Goal: Task Accomplishment & Management: Manage account settings

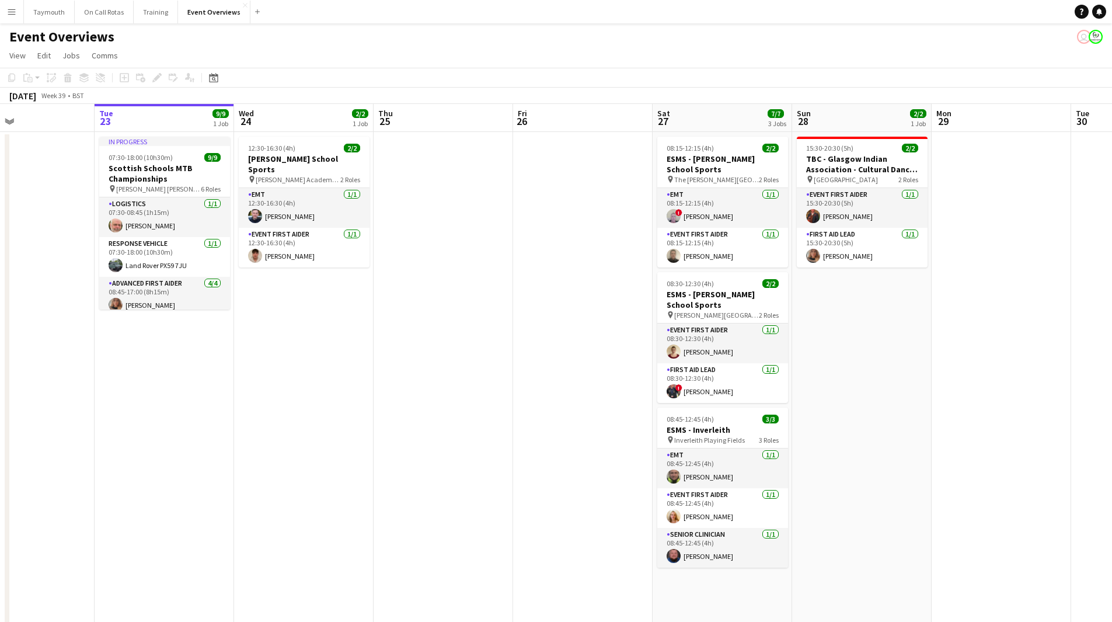
drag, startPoint x: 709, startPoint y: 340, endPoint x: 508, endPoint y: 369, distance: 203.4
click at [508, 369] on app-calendar-viewport "Fri 19 9/9 2 Jobs Sat 20 30/30 4 Jobs Sun 21 17/17 1 Job Mon 22 Tue 23 9/9 1 Jo…" at bounding box center [556, 589] width 1112 height 970
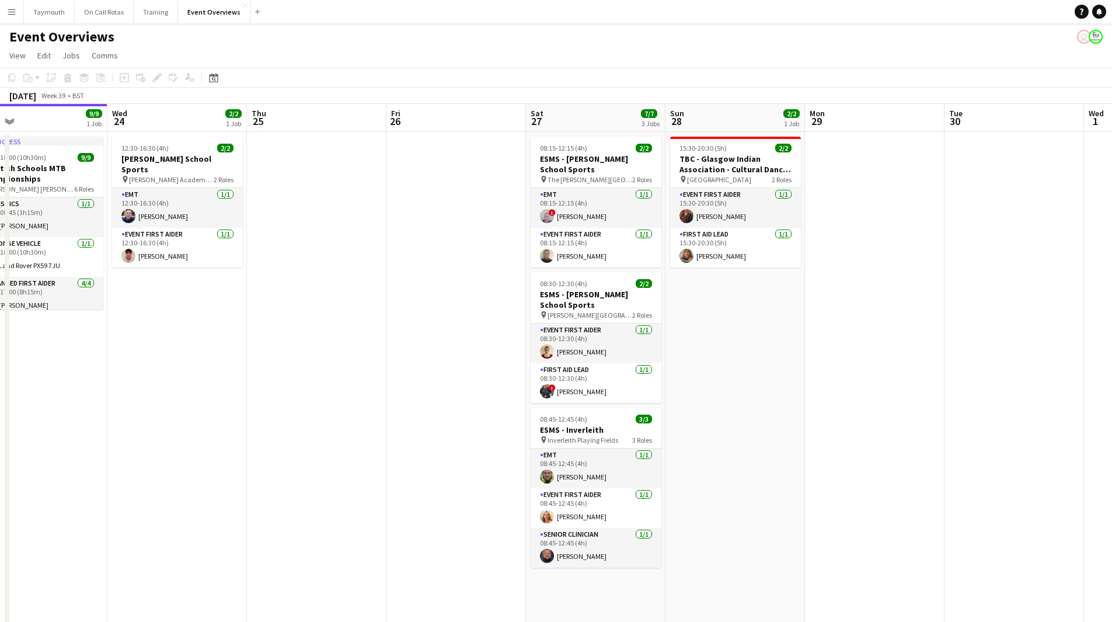
drag, startPoint x: 570, startPoint y: 320, endPoint x: 315, endPoint y: 371, distance: 260.2
click at [315, 371] on app-calendar-viewport "Sat 20 30/30 4 Jobs Sun 21 17/17 1 Job Mon 22 Tue 23 9/9 1 Job Wed 24 2/2 1 Job…" at bounding box center [556, 589] width 1112 height 970
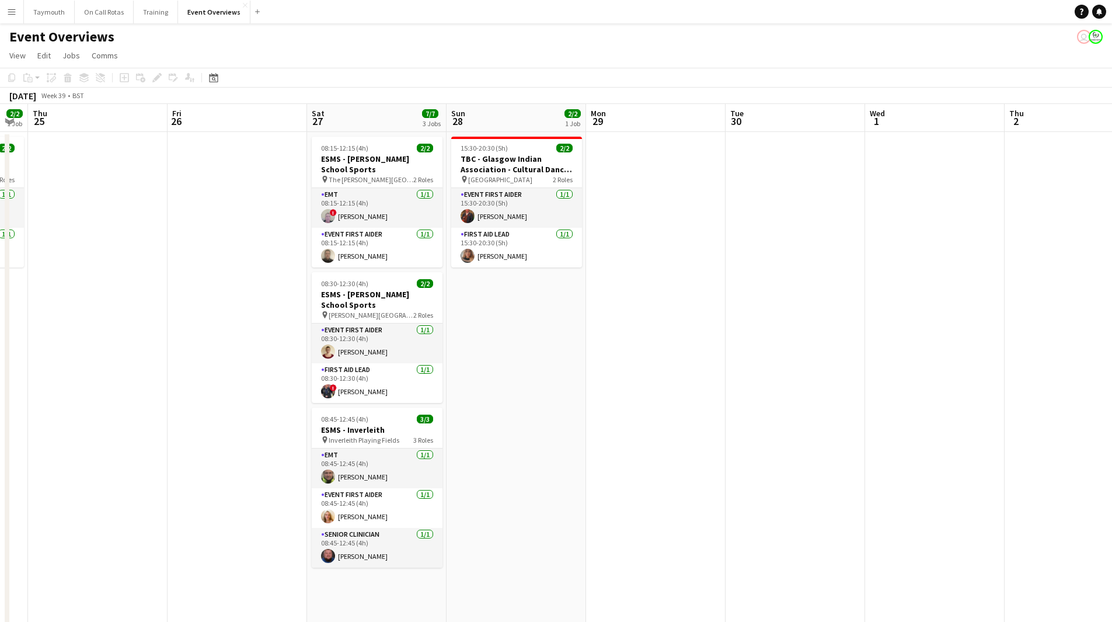
drag, startPoint x: 681, startPoint y: 308, endPoint x: 222, endPoint y: 336, distance: 459.7
click at [222, 336] on app-calendar-viewport "Sun 21 17/17 1 Job Mon 22 Tue 23 9/9 1 Job Wed 24 2/2 1 Job Thu 25 Fri 26 Sat 2…" at bounding box center [556, 589] width 1112 height 970
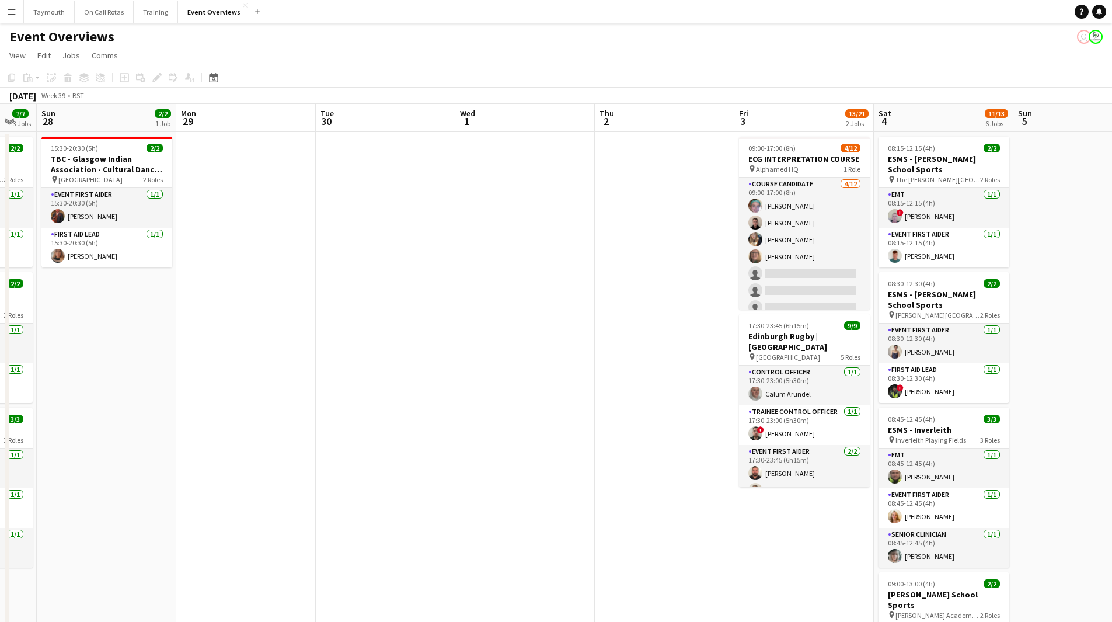
drag, startPoint x: 426, startPoint y: 330, endPoint x: 259, endPoint y: 348, distance: 167.9
click at [259, 348] on app-calendar-viewport "Thu 25 Fri 26 Sat 27 7/7 3 Jobs Sun 28 2/2 1 Job Mon 29 Tue 30 Wed 1 Thu 2 Fri …" at bounding box center [556, 589] width 1112 height 970
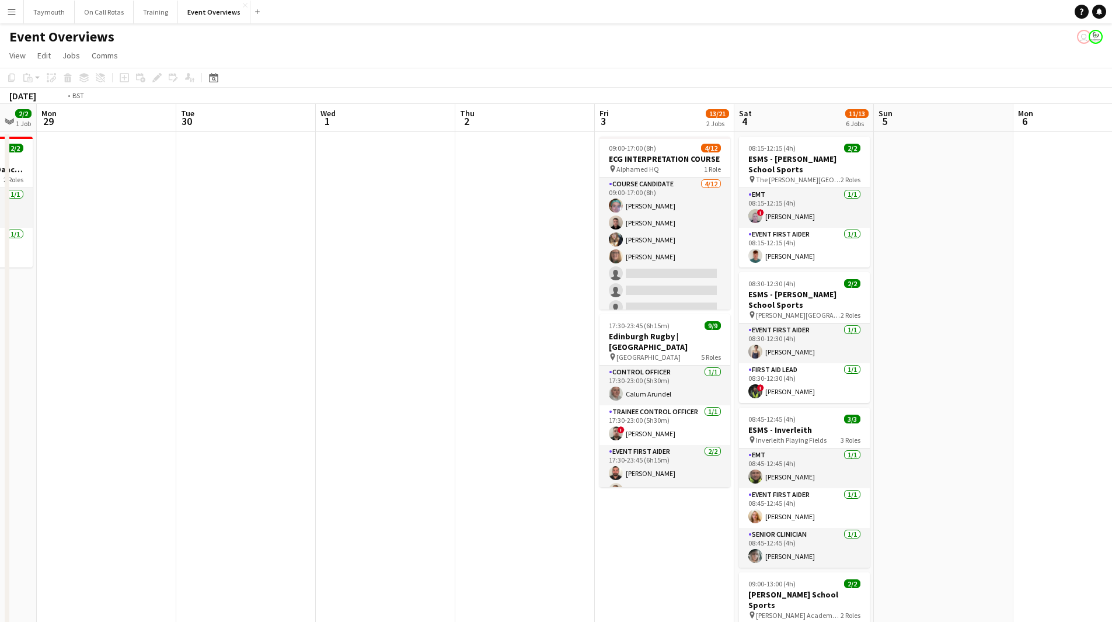
drag, startPoint x: 373, startPoint y: 355, endPoint x: 180, endPoint y: 368, distance: 193.0
click at [195, 372] on app-calendar-viewport "Fri 26 Sat 27 7/7 3 Jobs Sun 28 2/2 1 Job Mon 29 Tue 30 Wed 1 Thu 2 Fri 3 13/21…" at bounding box center [556, 589] width 1112 height 970
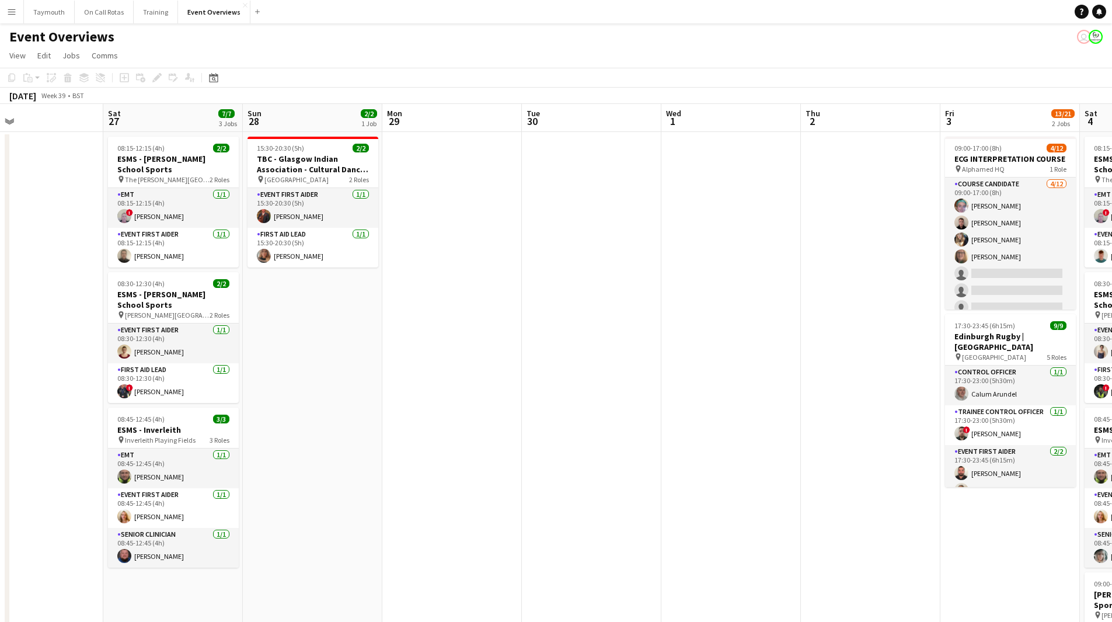
drag, startPoint x: 486, startPoint y: 368, endPoint x: 790, endPoint y: 369, distance: 304.1
click at [790, 369] on app-calendar-viewport "Wed 24 2/2 1 Job Thu 25 Fri 26 Sat 27 7/7 3 Jobs Sun 28 2/2 1 Job Mon 29 Tue 30…" at bounding box center [556, 589] width 1112 height 970
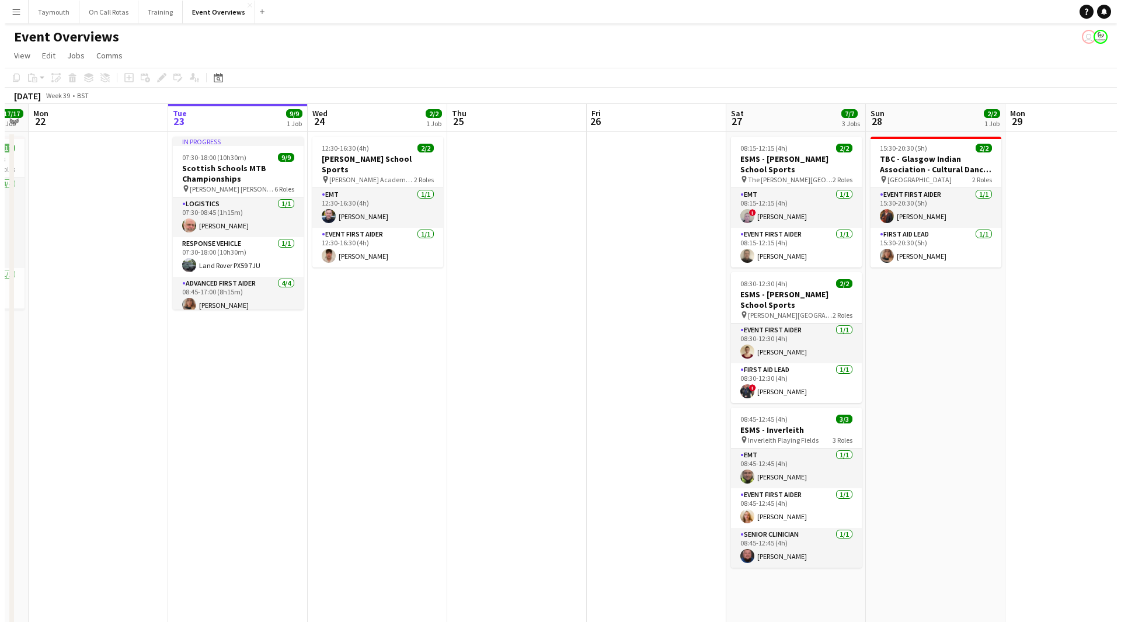
scroll to position [0, 322]
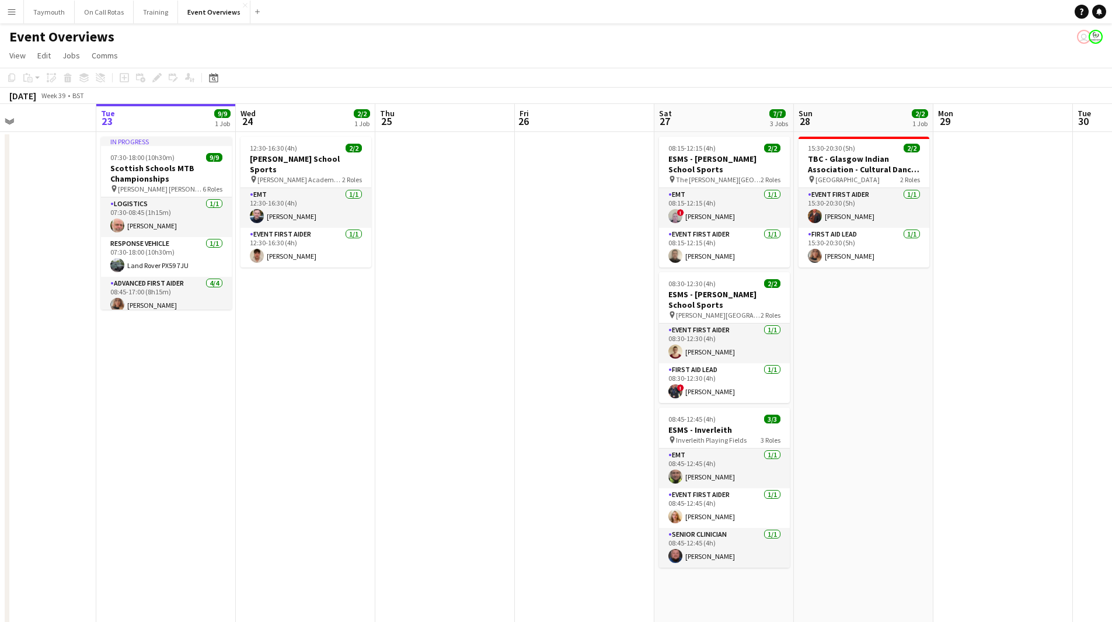
drag, startPoint x: 381, startPoint y: 377, endPoint x: 932, endPoint y: 366, distance: 551.1
click at [932, 366] on app-calendar-viewport "Sat 20 30/30 4 Jobs Sun 21 17/17 1 Job Mon 22 Tue 23 9/9 1 Job Wed 24 2/2 1 Job…" at bounding box center [556, 589] width 1112 height 970
click at [16, 10] on button "Menu" at bounding box center [11, 11] width 23 height 23
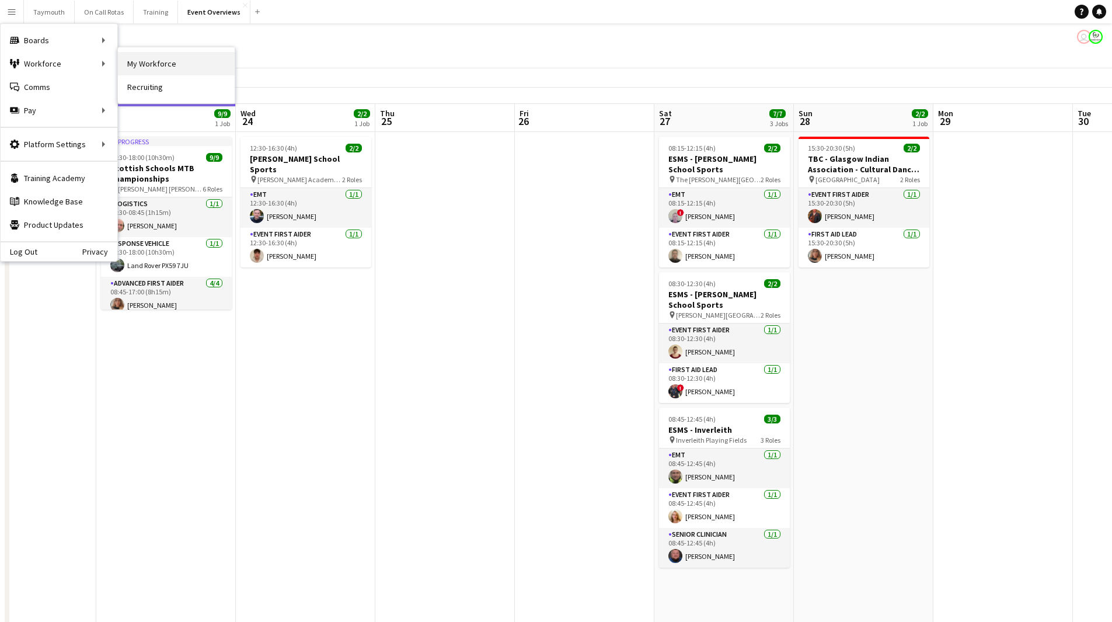
click at [147, 57] on link "My Workforce" at bounding box center [176, 63] width 117 height 23
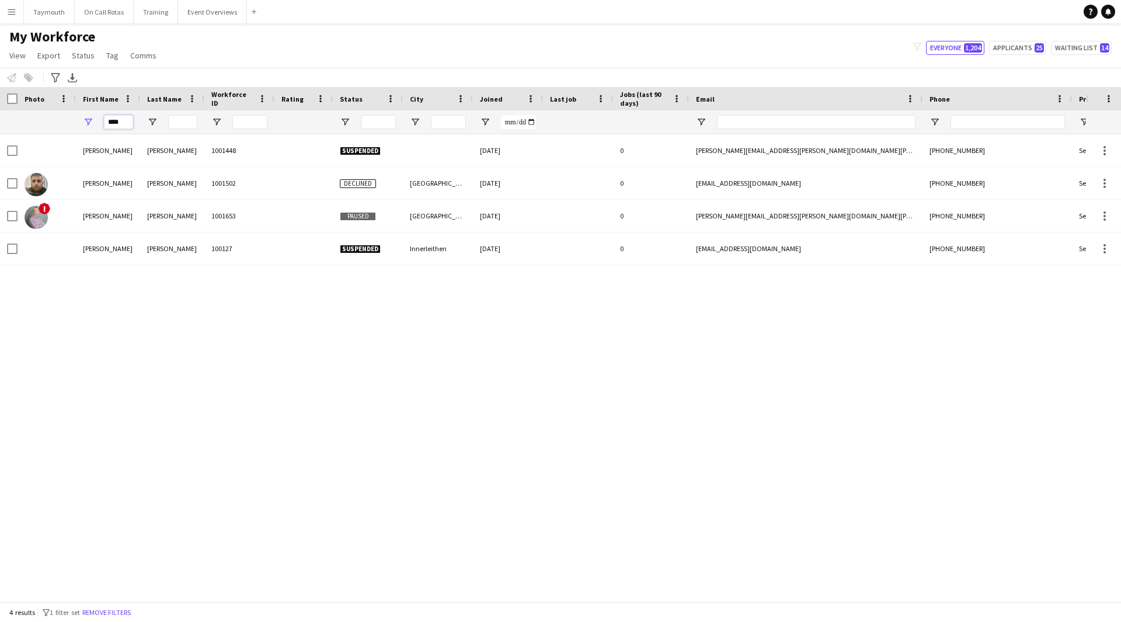
drag, startPoint x: 129, startPoint y: 123, endPoint x: -65, endPoint y: 117, distance: 194.5
click at [0, 117] on html "Menu Boards Boards Boards All jobs Status Workforce Workforce My Workforce Recr…" at bounding box center [560, 311] width 1121 height 622
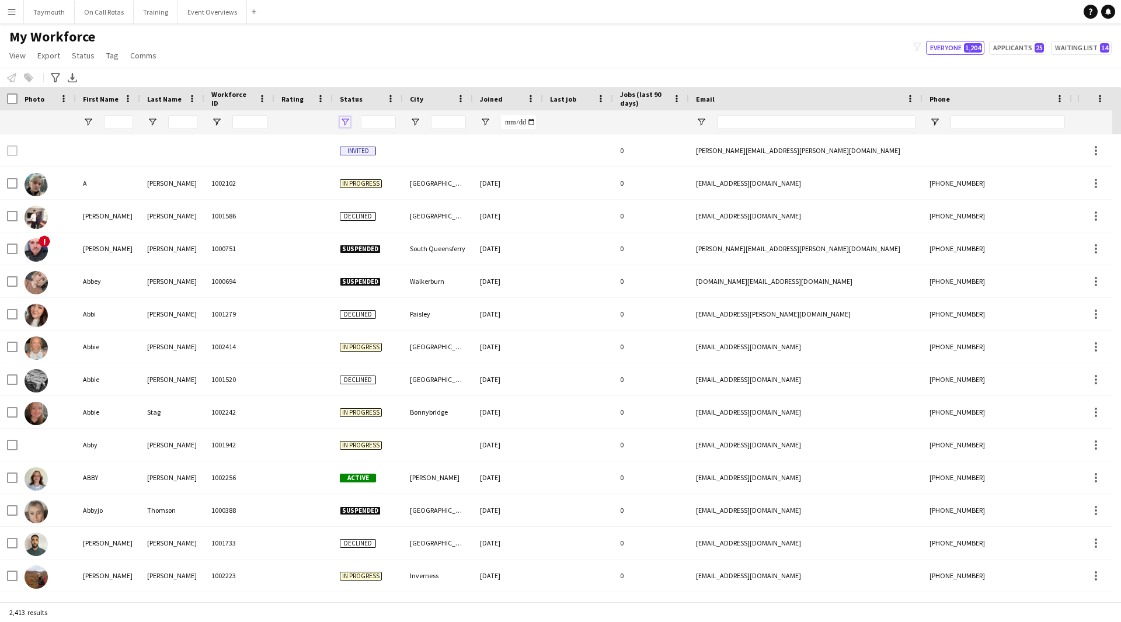
click at [344, 118] on span "Open Filter Menu" at bounding box center [345, 122] width 11 height 11
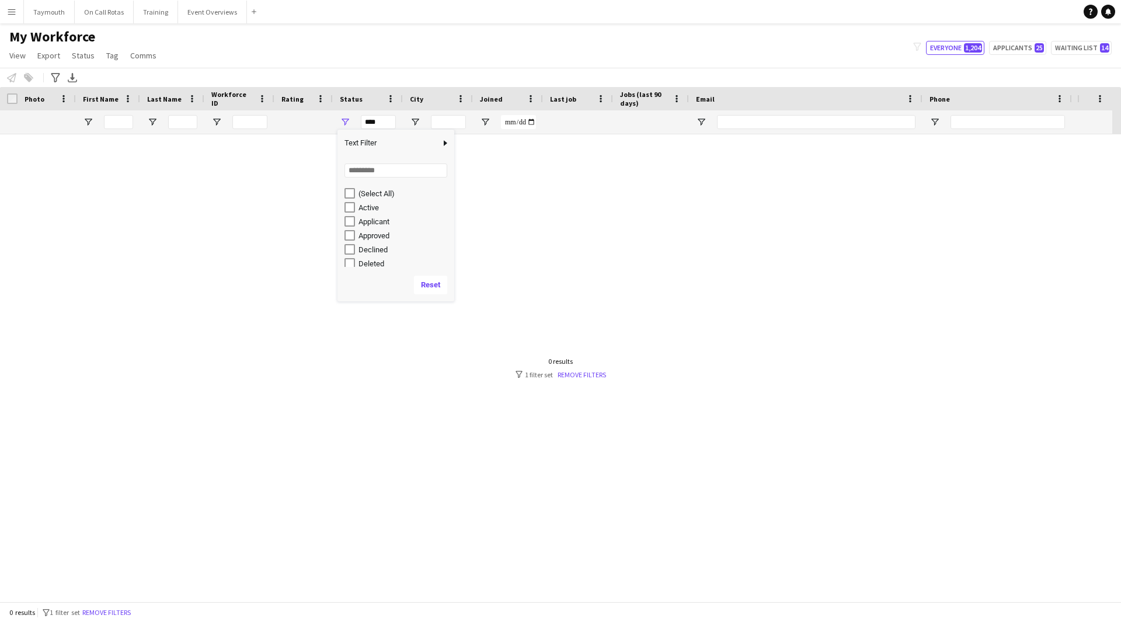
click at [343, 209] on div "Active" at bounding box center [395, 207] width 117 height 14
type input "**********"
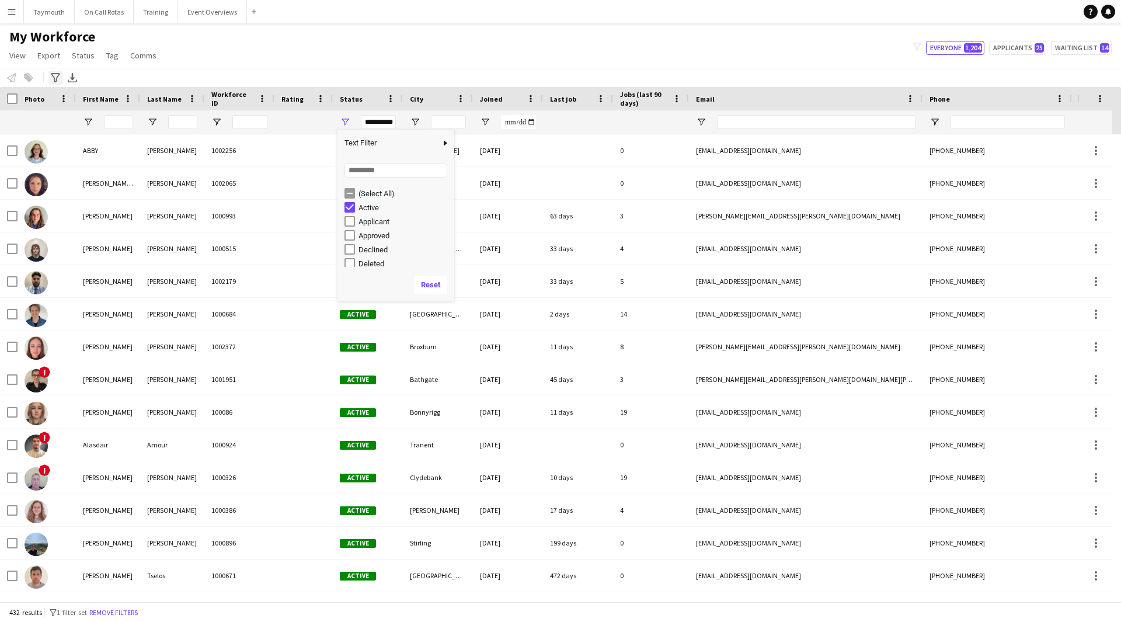
click at [56, 79] on icon at bounding box center [55, 77] width 9 height 9
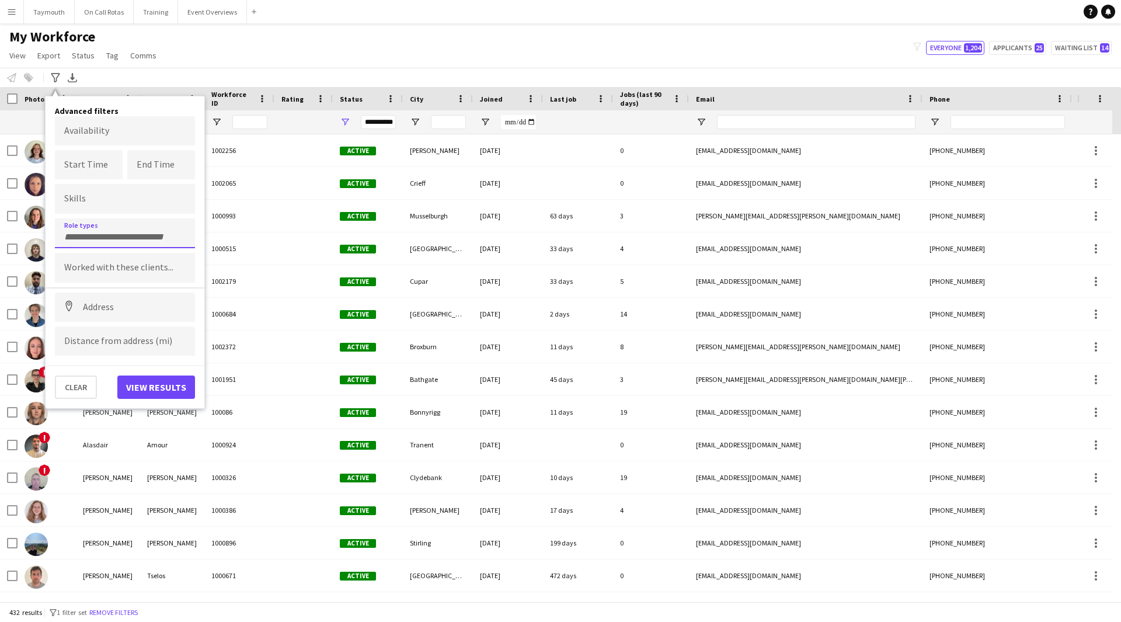
click at [85, 218] on div at bounding box center [125, 233] width 140 height 30
type input "****"
click at [98, 300] on div "Event First Aider" at bounding box center [125, 294] width 140 height 28
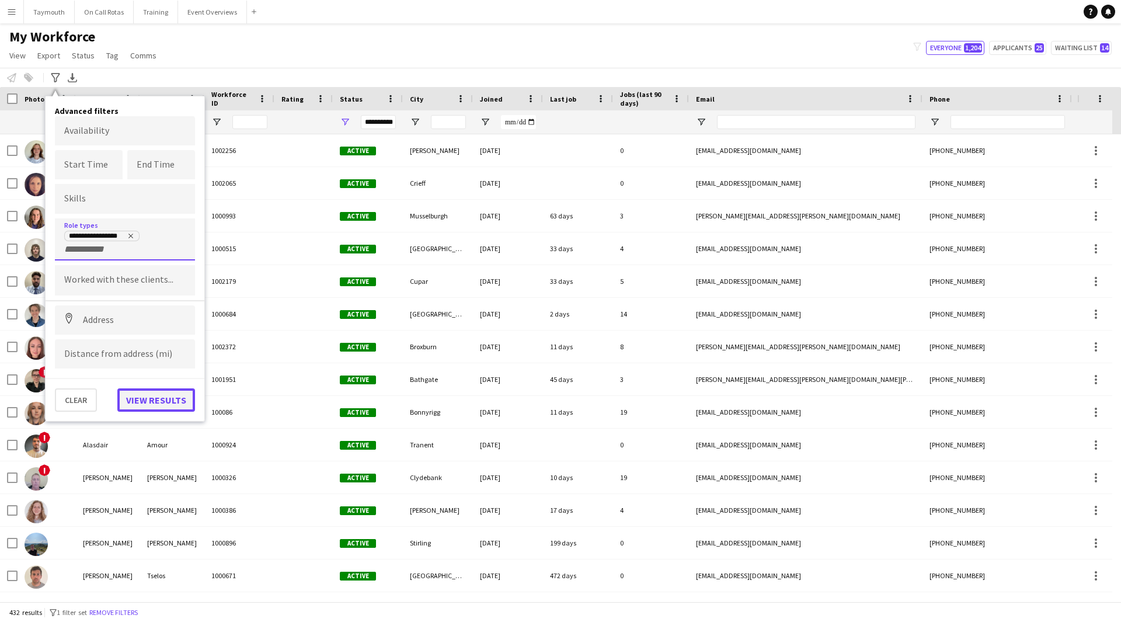
click at [170, 410] on button "View results" at bounding box center [156, 399] width 78 height 23
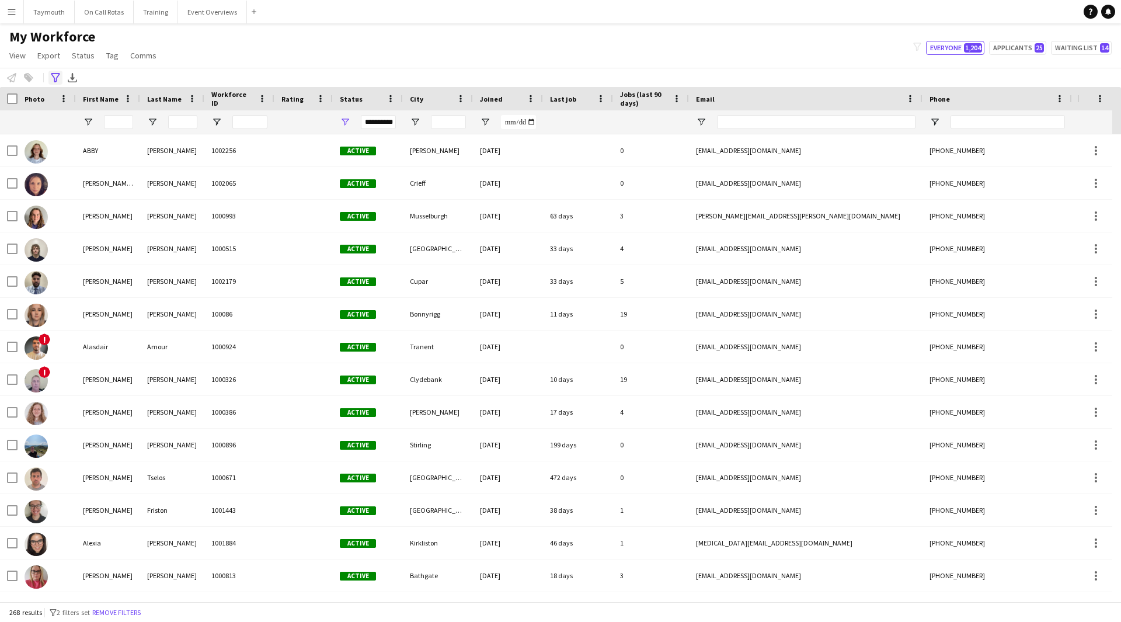
click at [57, 82] on icon "Advanced filters" at bounding box center [55, 77] width 9 height 9
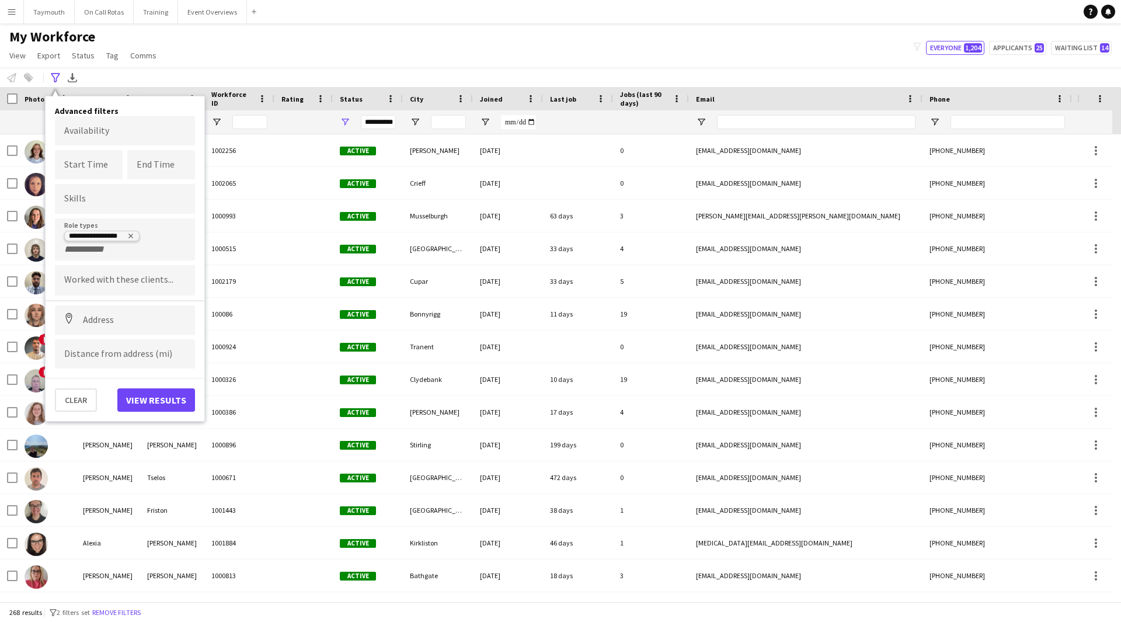
click at [128, 237] on icon "Remove tag" at bounding box center [130, 235] width 7 height 7
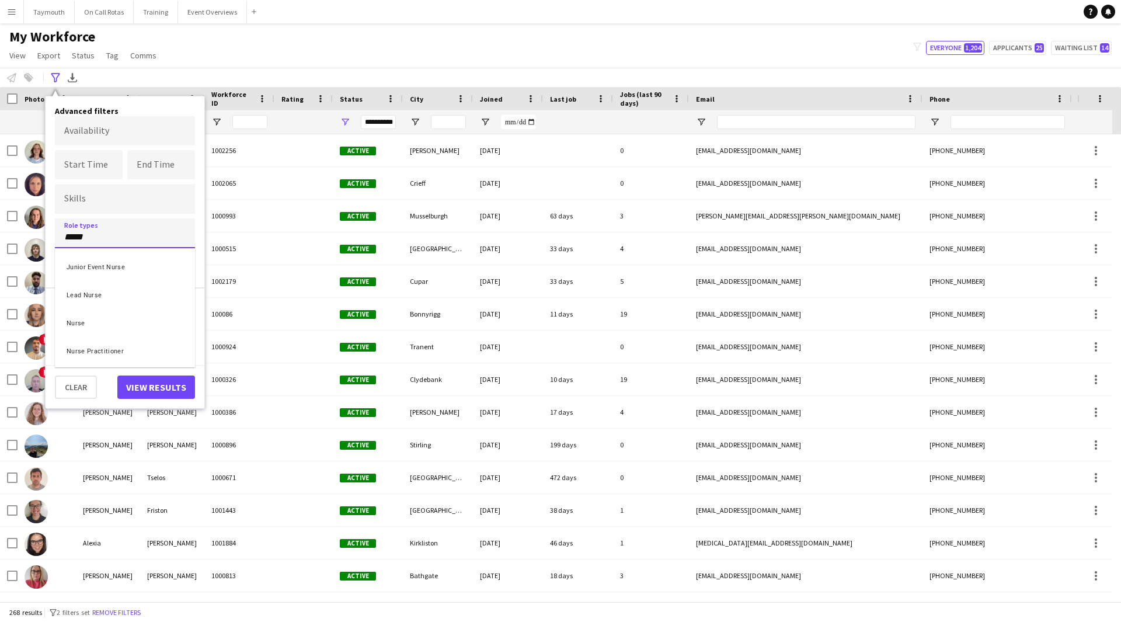
type input "*****"
click at [85, 329] on div "Nurse" at bounding box center [125, 322] width 140 height 28
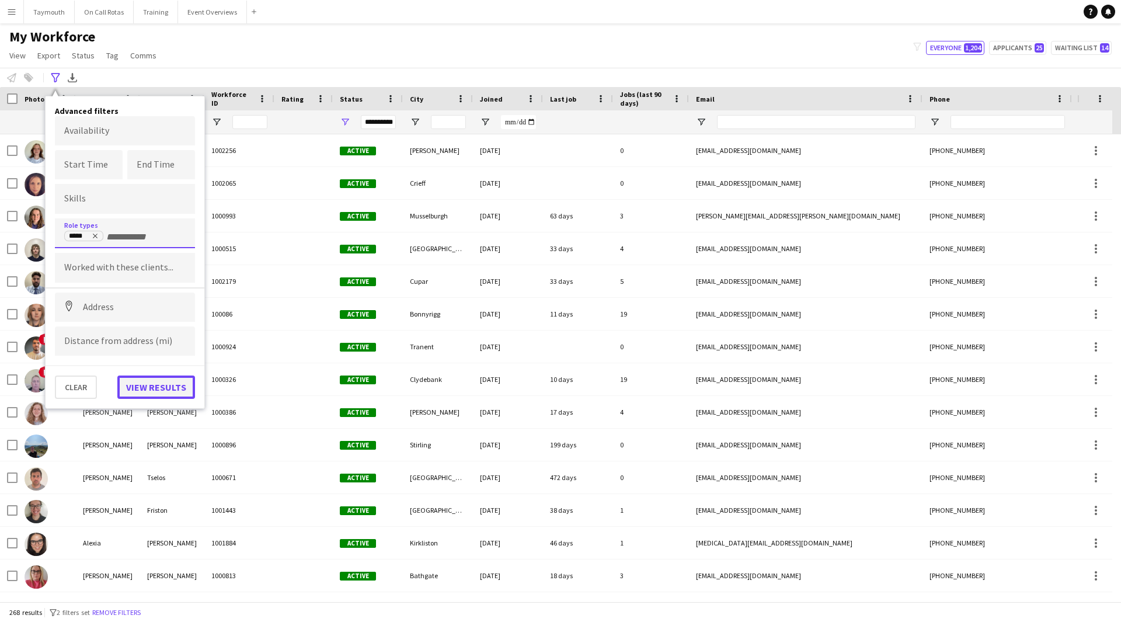
click at [165, 377] on button "View results" at bounding box center [156, 386] width 78 height 23
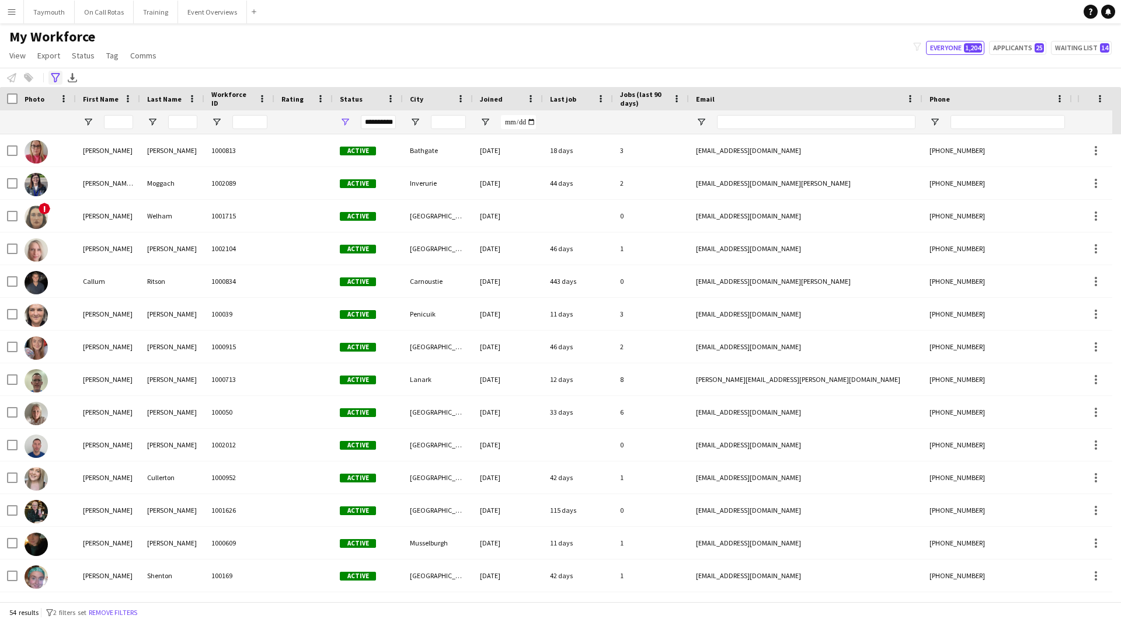
click at [54, 79] on icon at bounding box center [55, 77] width 9 height 9
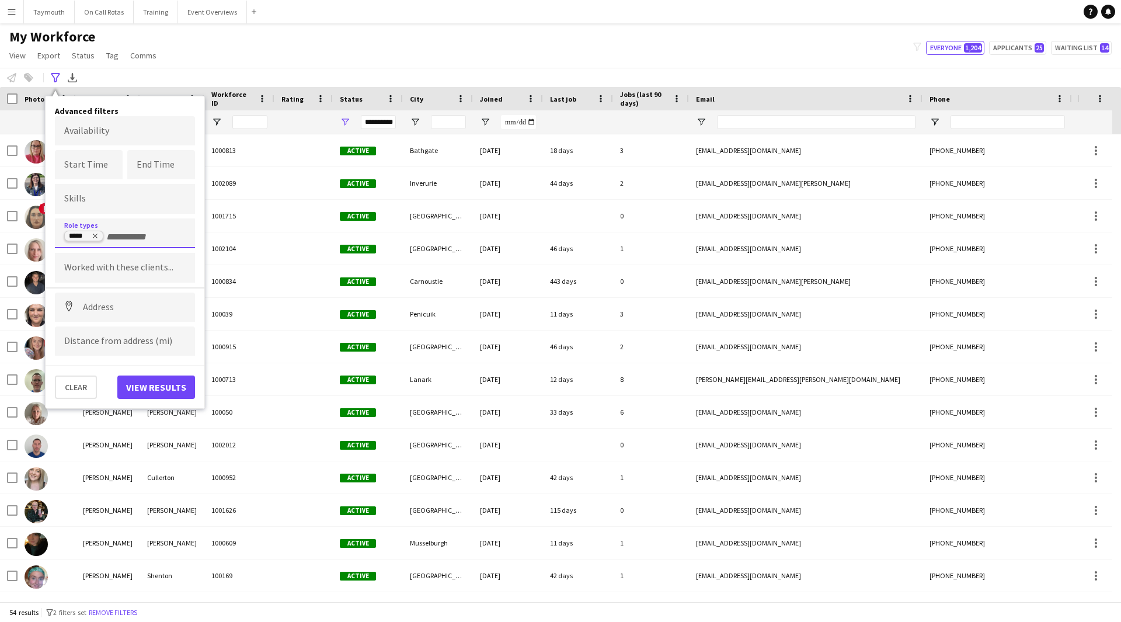
click at [97, 233] on icon "Remove tag" at bounding box center [95, 235] width 7 height 7
click at [99, 238] on input "Type to search role types..." at bounding box center [124, 237] width 121 height 11
type input "***"
click at [86, 294] on div "EMT" at bounding box center [125, 294] width 140 height 28
click at [155, 375] on div "Clear View results" at bounding box center [125, 382] width 159 height 34
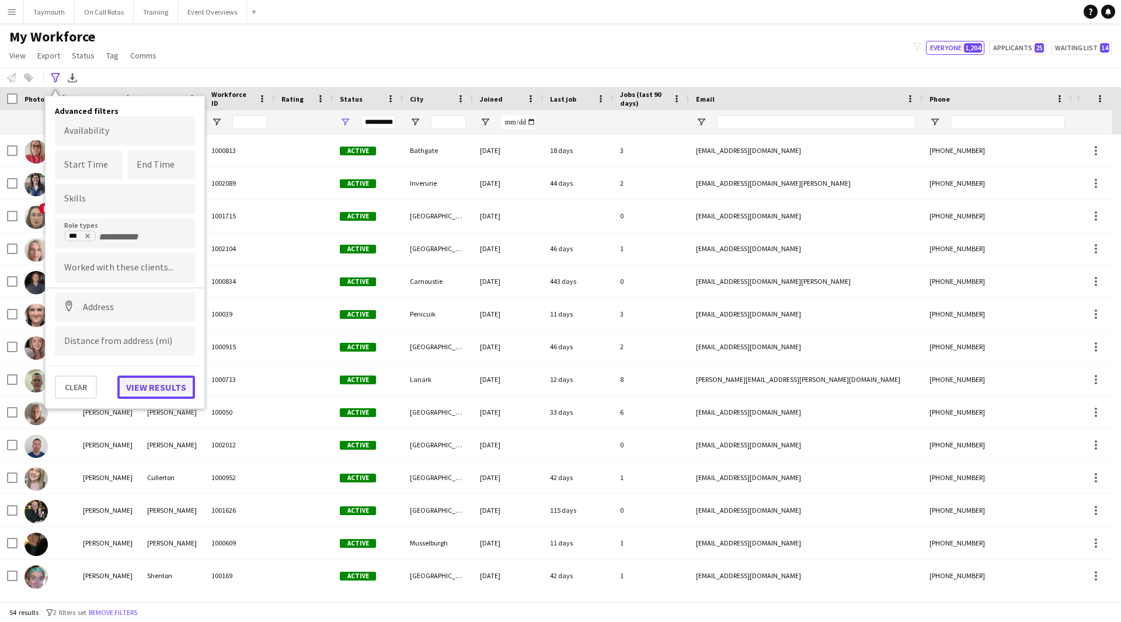
click at [156, 388] on button "View results" at bounding box center [156, 386] width 78 height 23
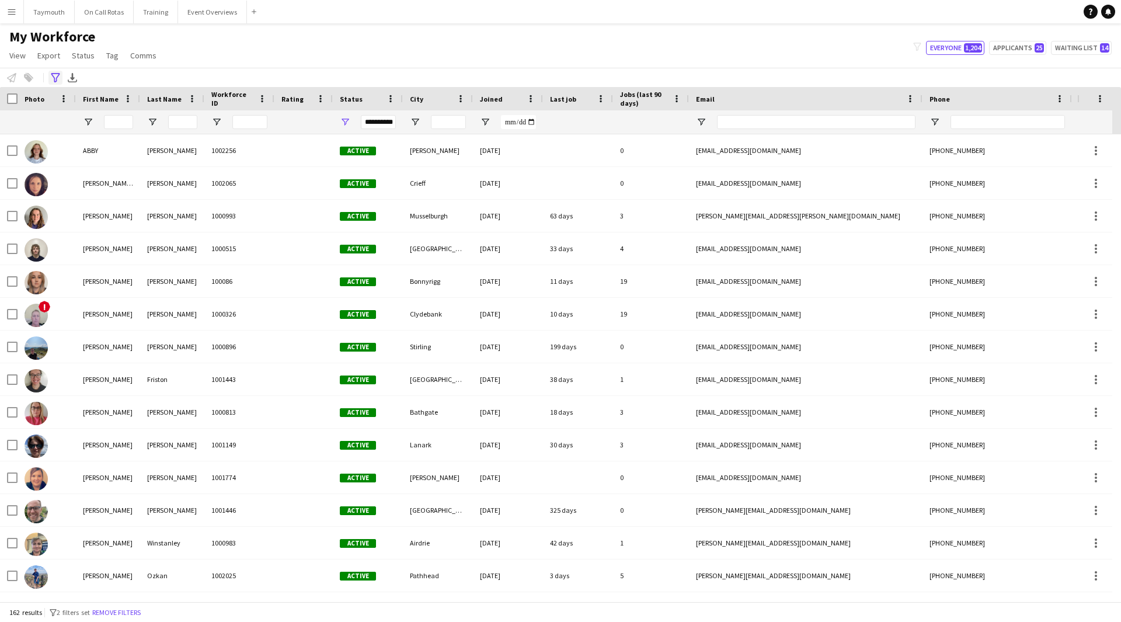
click at [54, 79] on icon at bounding box center [55, 77] width 9 height 9
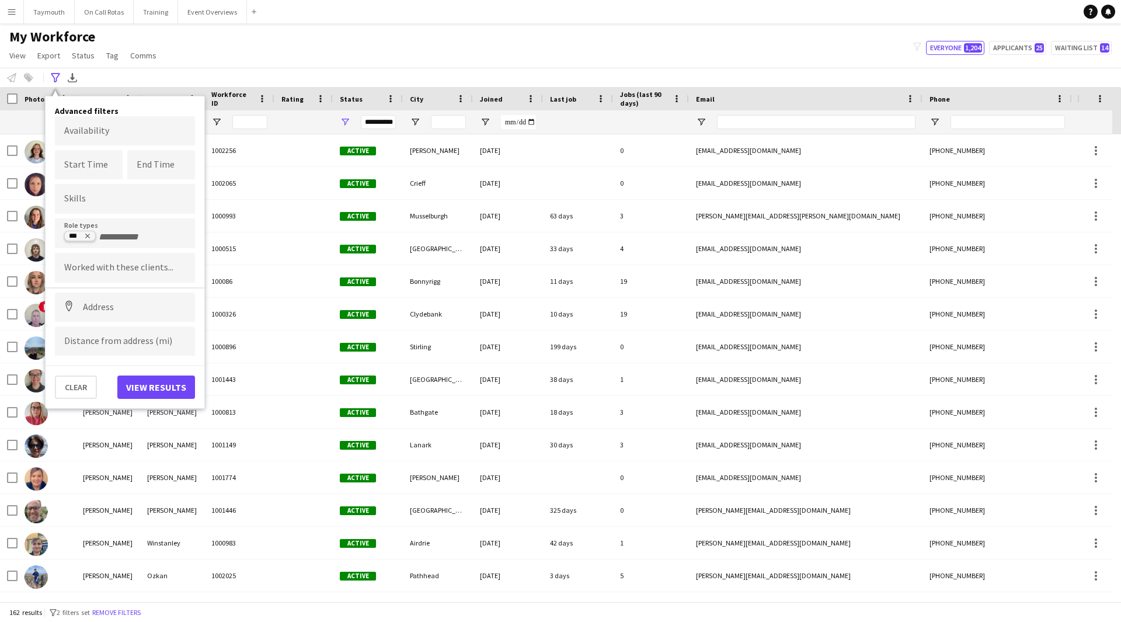
click at [87, 238] on icon "Remove tag" at bounding box center [87, 235] width 7 height 7
click at [104, 239] on input "Type to search role types..." at bounding box center [124, 237] width 121 height 11
type input "****"
click at [100, 294] on div "Paramedic" at bounding box center [125, 294] width 140 height 28
click at [132, 378] on button "View results" at bounding box center [156, 386] width 78 height 23
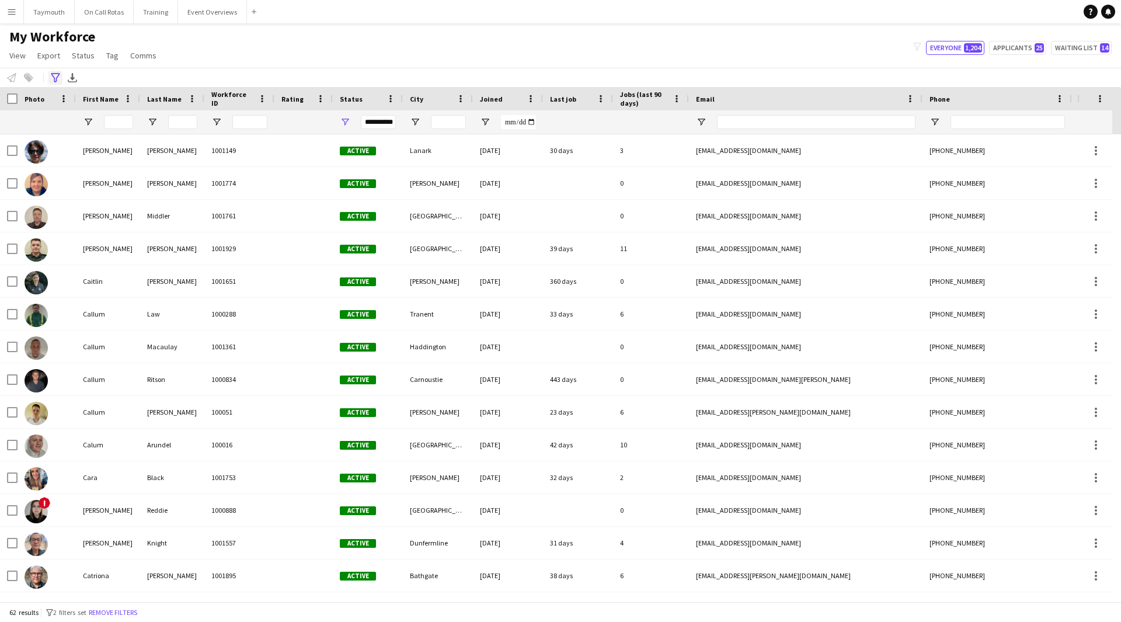
click at [57, 79] on icon "Advanced filters" at bounding box center [55, 77] width 9 height 9
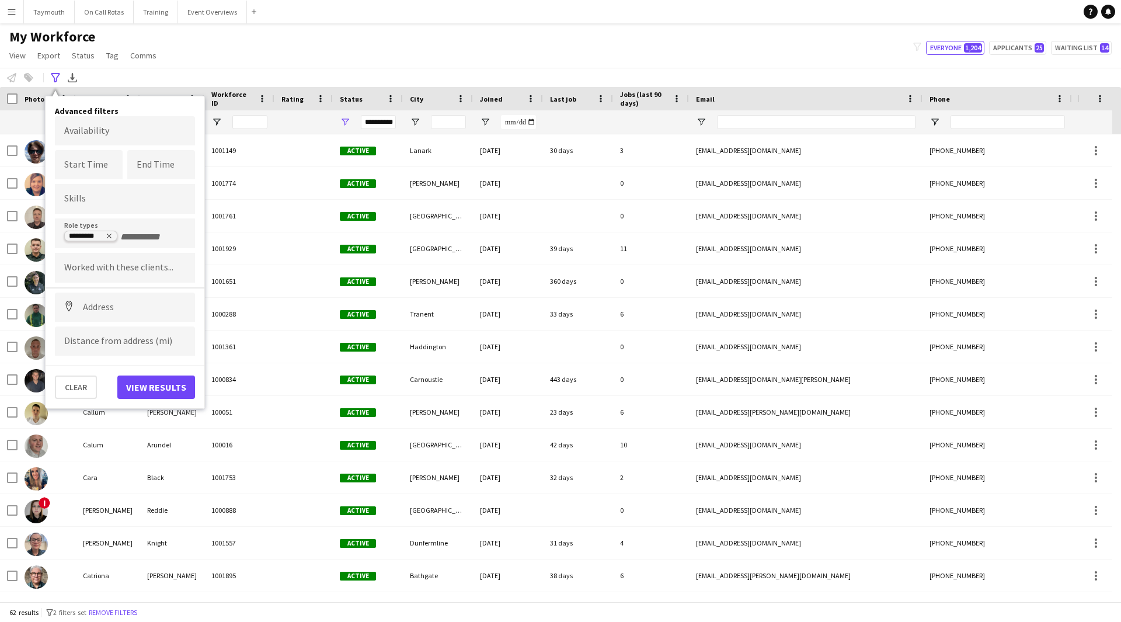
click at [111, 238] on icon "Remove tag" at bounding box center [109, 236] width 5 height 5
click at [113, 236] on input "Type to search role types..." at bounding box center [124, 237] width 121 height 11
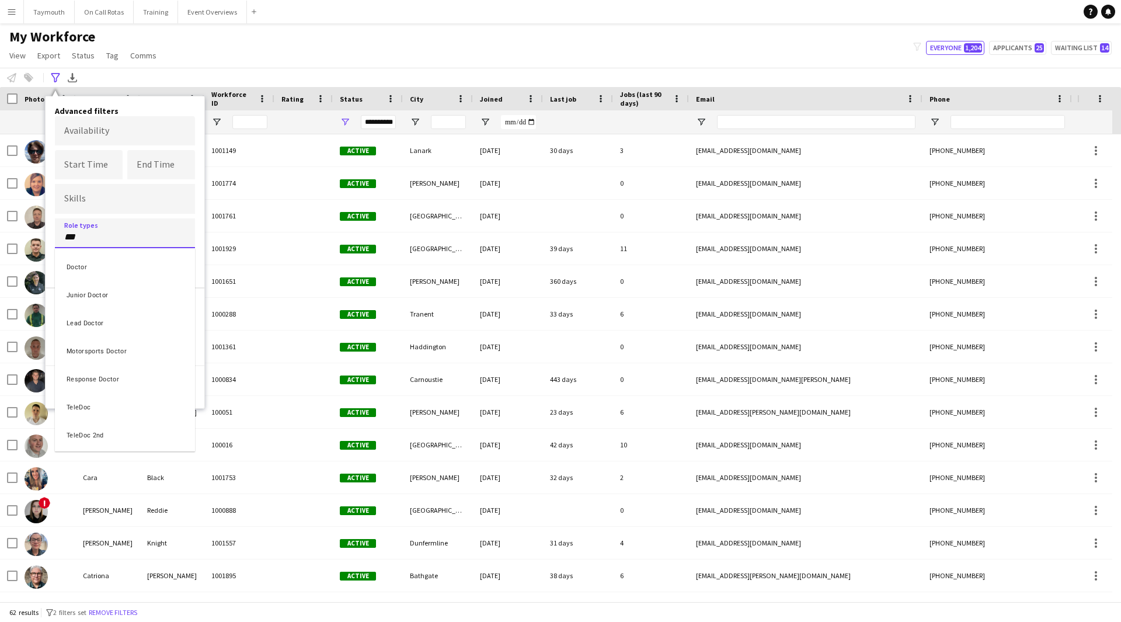
type input "***"
click at [102, 263] on div "Doctor" at bounding box center [125, 266] width 140 height 28
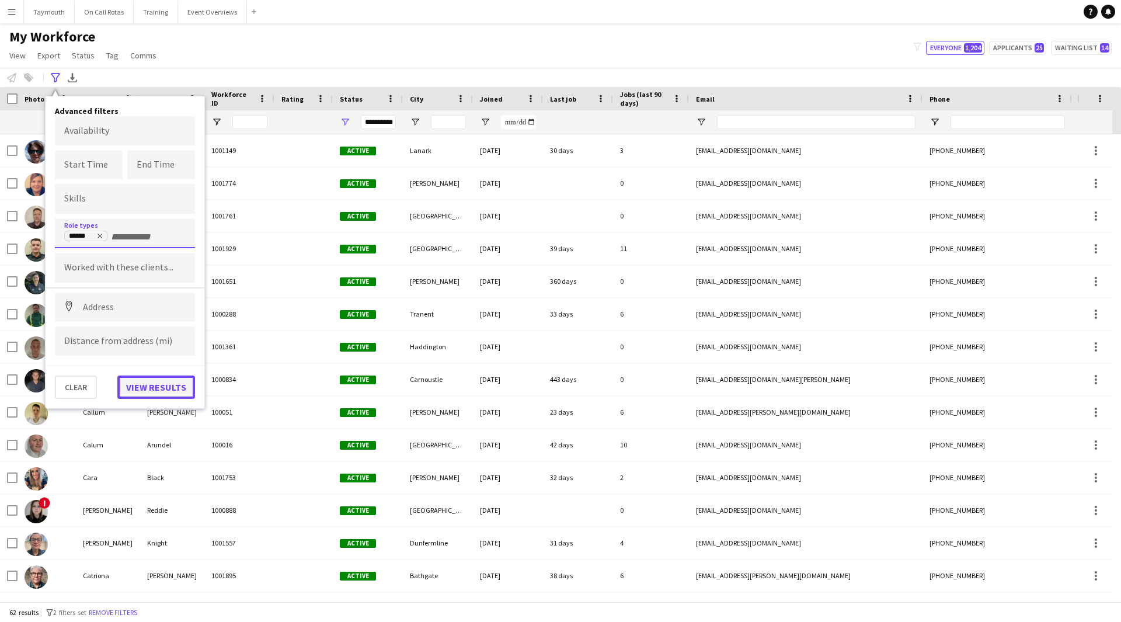
click at [179, 388] on button "View results" at bounding box center [156, 386] width 78 height 23
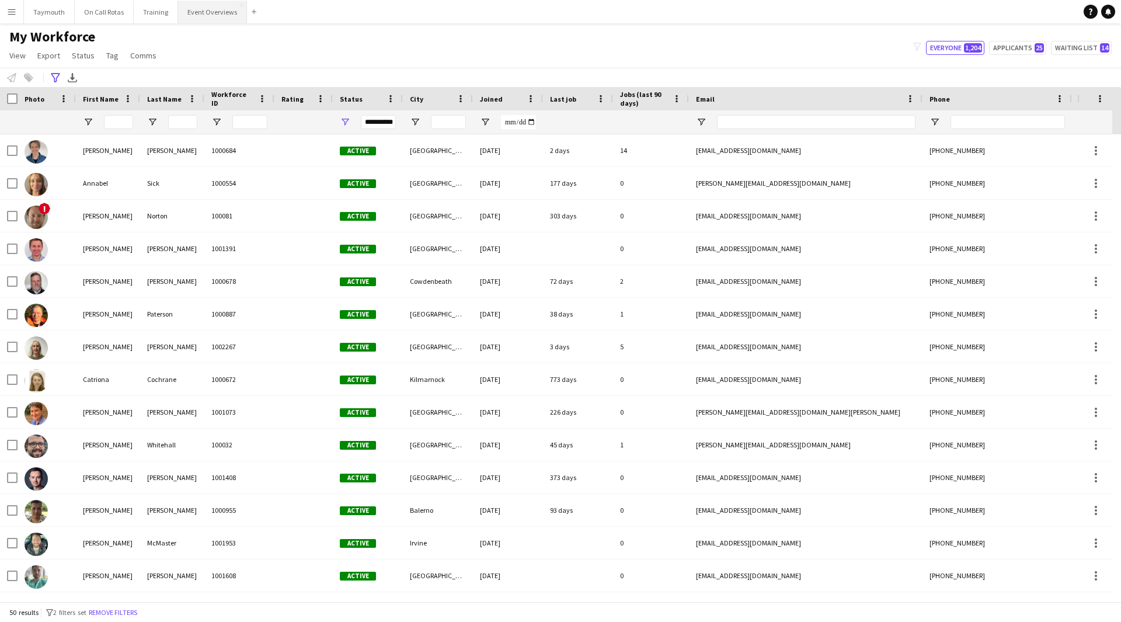
click at [196, 13] on button "Event Overviews Close" at bounding box center [212, 12] width 69 height 23
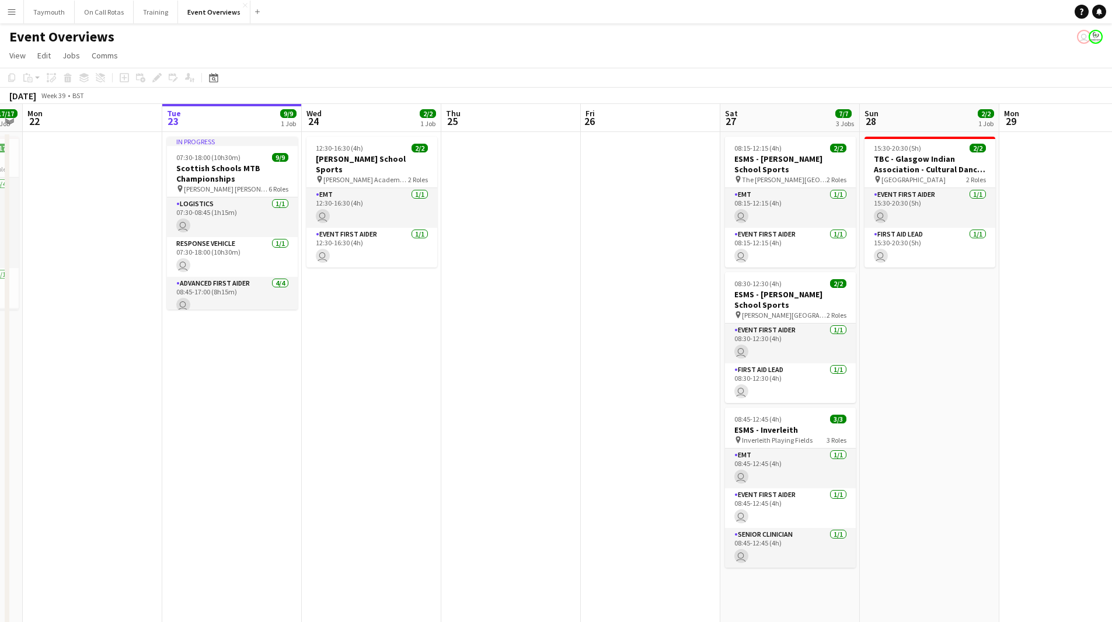
drag, startPoint x: 249, startPoint y: 368, endPoint x: 795, endPoint y: 395, distance: 546.4
click at [817, 393] on app-calendar-viewport "Sat 20 30/30 4 Jobs Sun 21 17/17 1 Job Mon 22 Tue 23 9/9 1 Job Wed 24 2/2 1 Job…" at bounding box center [556, 443] width 1112 height 679
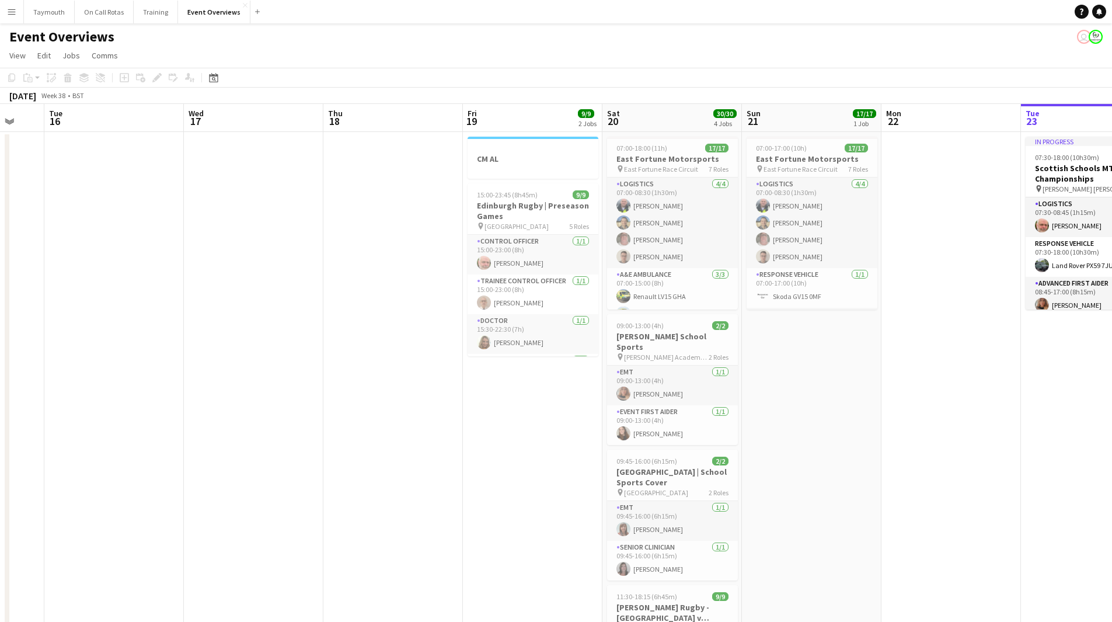
drag, startPoint x: 742, startPoint y: 448, endPoint x: 479, endPoint y: 447, distance: 263.2
click at [754, 446] on app-calendar-viewport "Sun 14 Mon 15 Tue 16 Wed 17 Thu 18 Fri 19 9/9 2 Jobs Sat 20 30/30 4 Jobs Sun 21…" at bounding box center [556, 443] width 1112 height 679
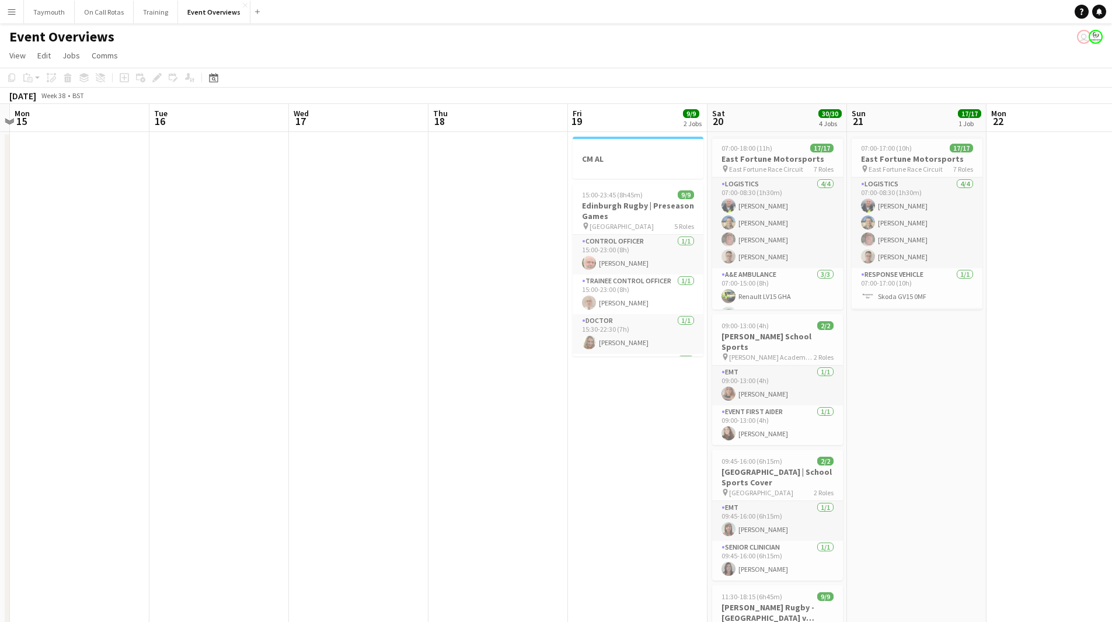
drag, startPoint x: 256, startPoint y: 445, endPoint x: 674, endPoint y: 426, distance: 417.8
click at [666, 427] on app-calendar-viewport "Sat 13 11/12 6 Jobs Sun 14 Mon 15 Tue 16 Wed 17 Thu 18 Fri 19 9/9 2 Jobs Sat 20…" at bounding box center [556, 533] width 1112 height 859
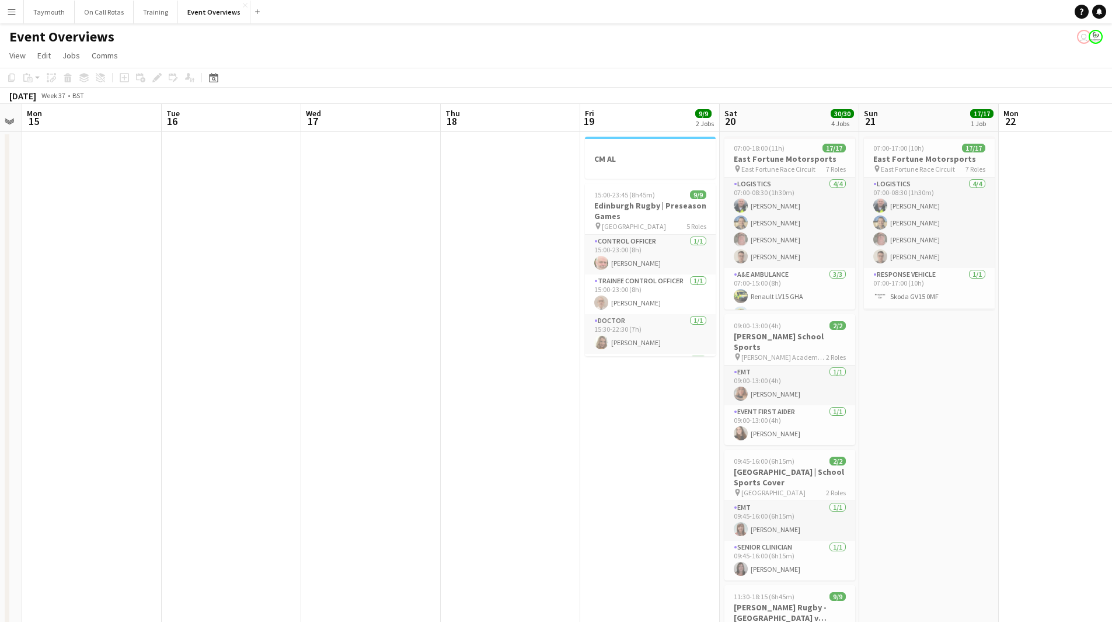
drag, startPoint x: 411, startPoint y: 440, endPoint x: 317, endPoint y: 442, distance: 94.0
click at [95, 445] on app-calendar-viewport "Fri 12 25/30 2 Jobs Sat 13 11/12 6 Jobs Sun 14 Mon 15 Tue 16 Wed 17 Thu 18 Fri …" at bounding box center [556, 533] width 1112 height 859
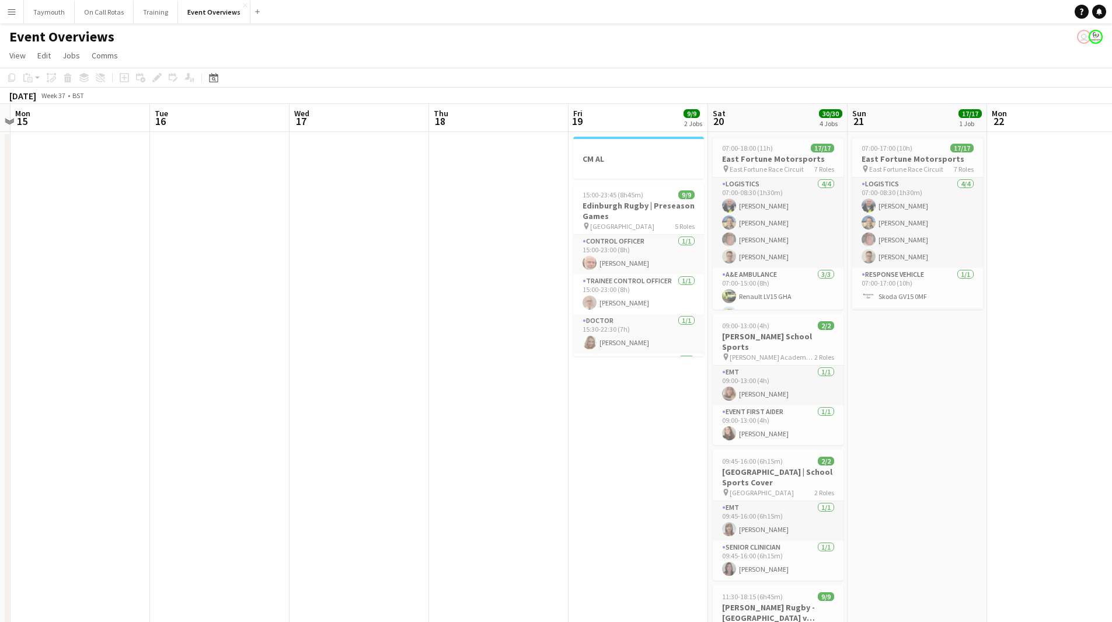
scroll to position [0, 445]
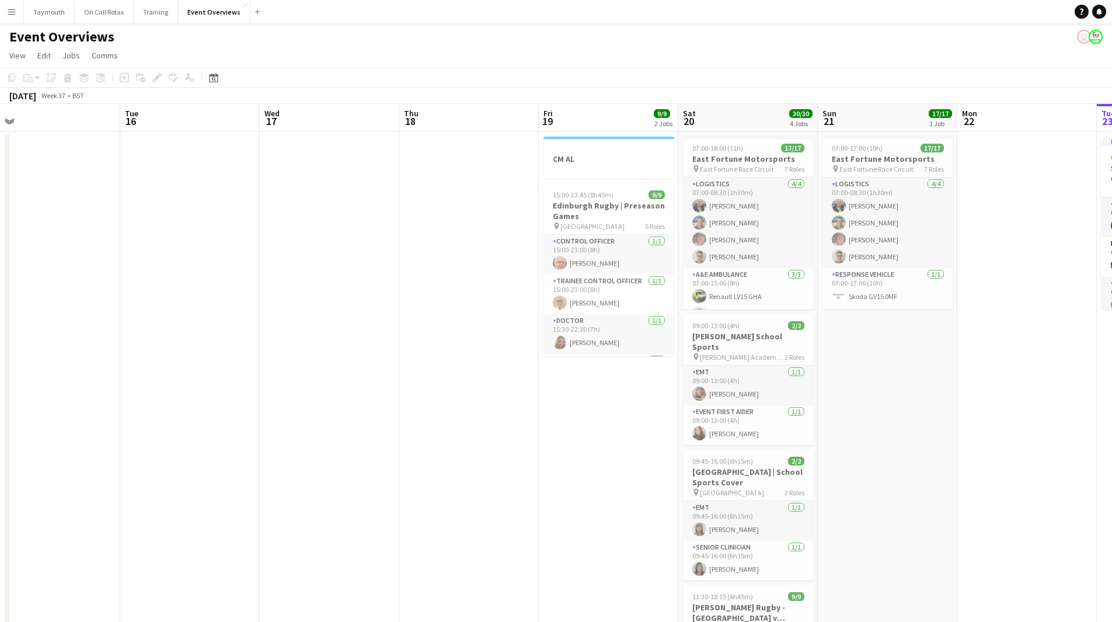
drag, startPoint x: 327, startPoint y: 455, endPoint x: 156, endPoint y: 457, distance: 170.4
click at [156, 457] on app-calendar-viewport "Fri 12 25/30 2 Jobs Sat 13 11/12 6 Jobs Sun 14 Mon 15 Tue 16 Wed 17 Thu 18 Fri …" at bounding box center [556, 533] width 1112 height 859
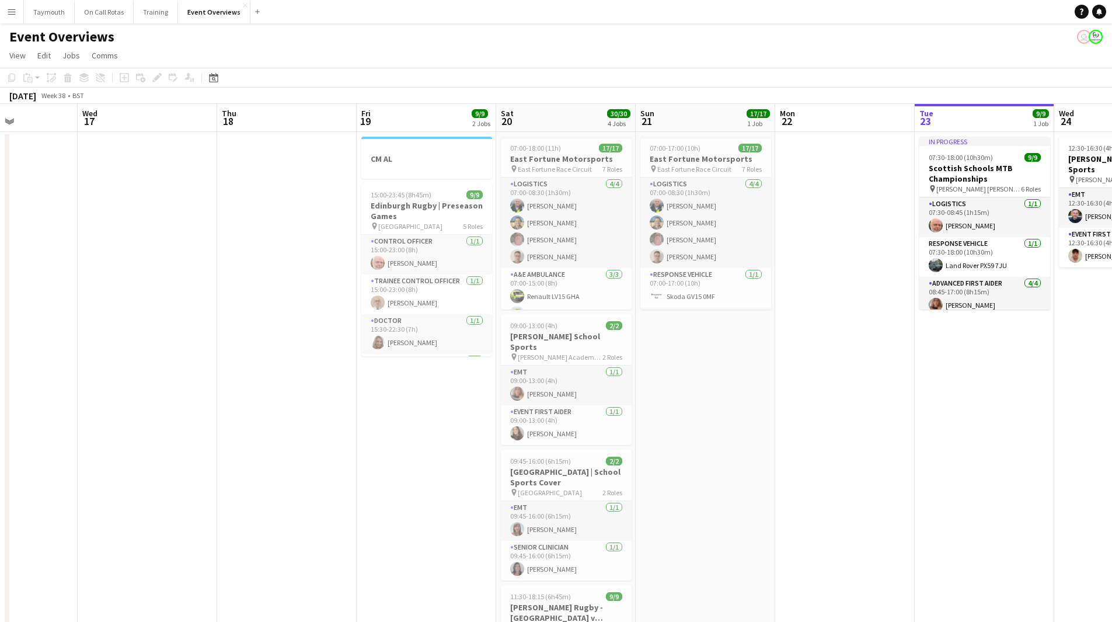
scroll to position [0, 357]
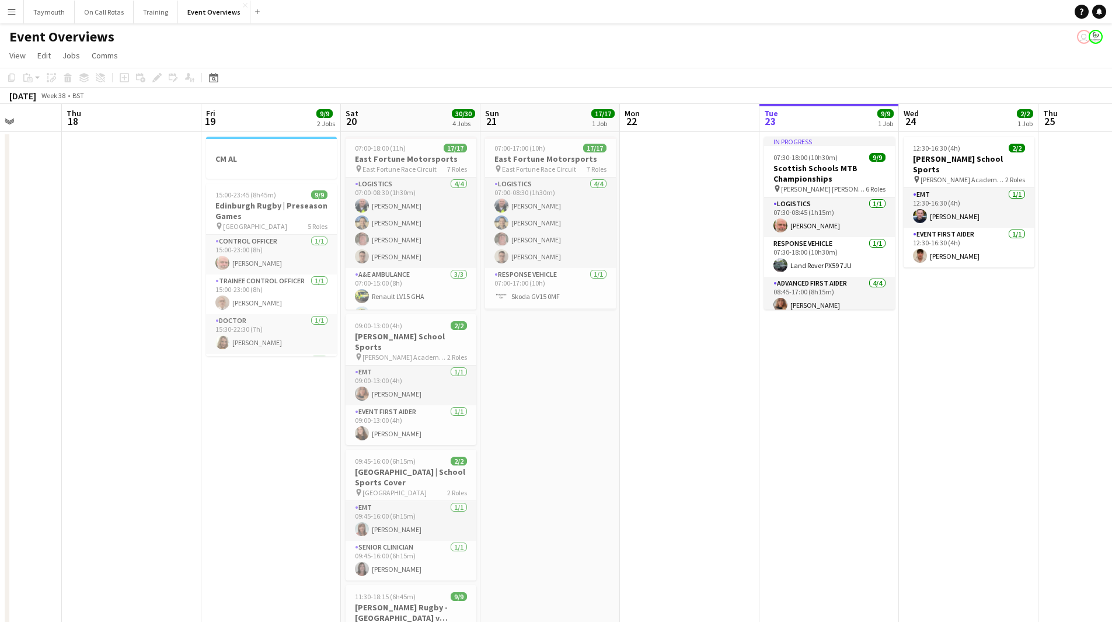
drag, startPoint x: 316, startPoint y: 417, endPoint x: 265, endPoint y: 425, distance: 52.1
click at [265, 425] on app-calendar-viewport "Mon 15 Tue 16 Wed 17 Thu 18 Fri 19 9/9 2 Jobs Sat 20 30/30 4 Jobs Sun 21 17/17 …" at bounding box center [556, 533] width 1112 height 859
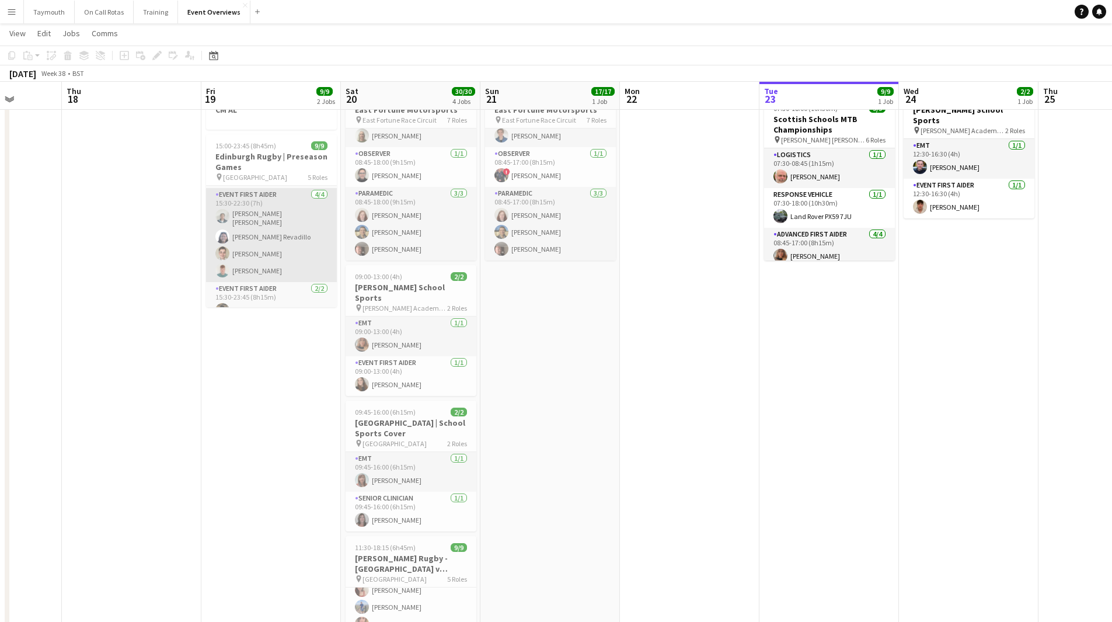
scroll to position [145, 0]
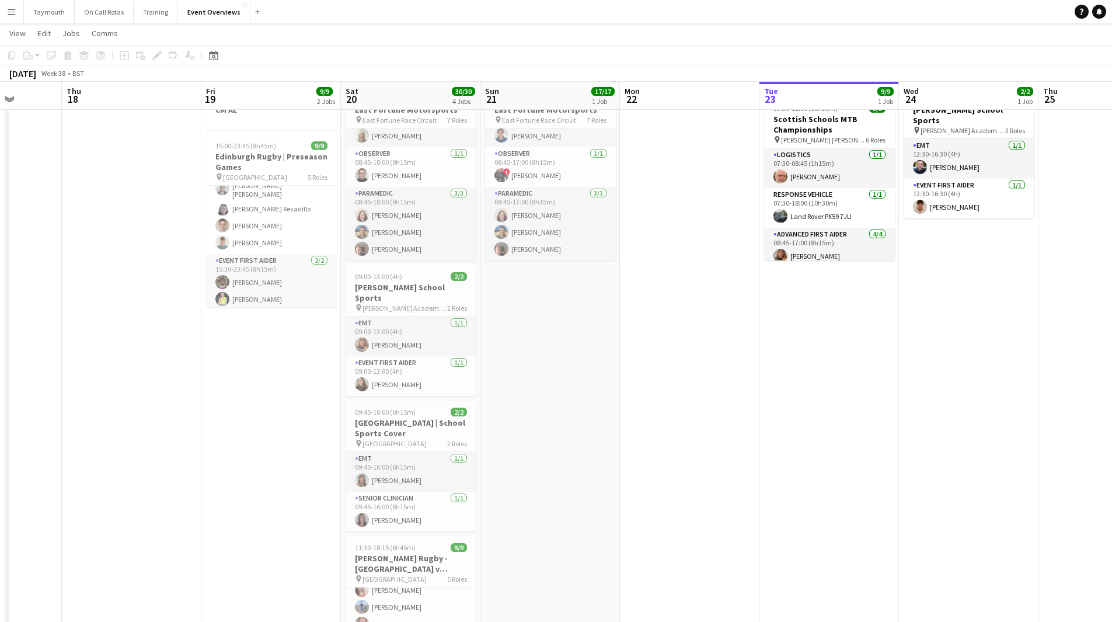
drag, startPoint x: 9, startPoint y: 13, endPoint x: 11, endPoint y: 19, distance: 6.3
click at [9, 13] on app-icon "Menu" at bounding box center [11, 11] width 9 height 9
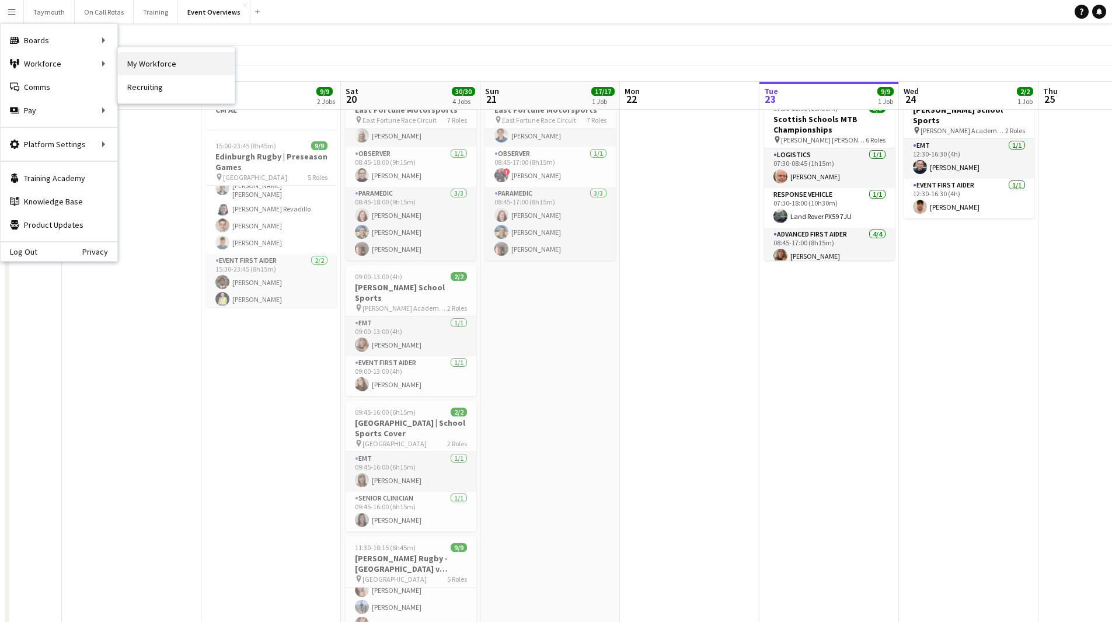
click at [140, 63] on link "My Workforce" at bounding box center [176, 63] width 117 height 23
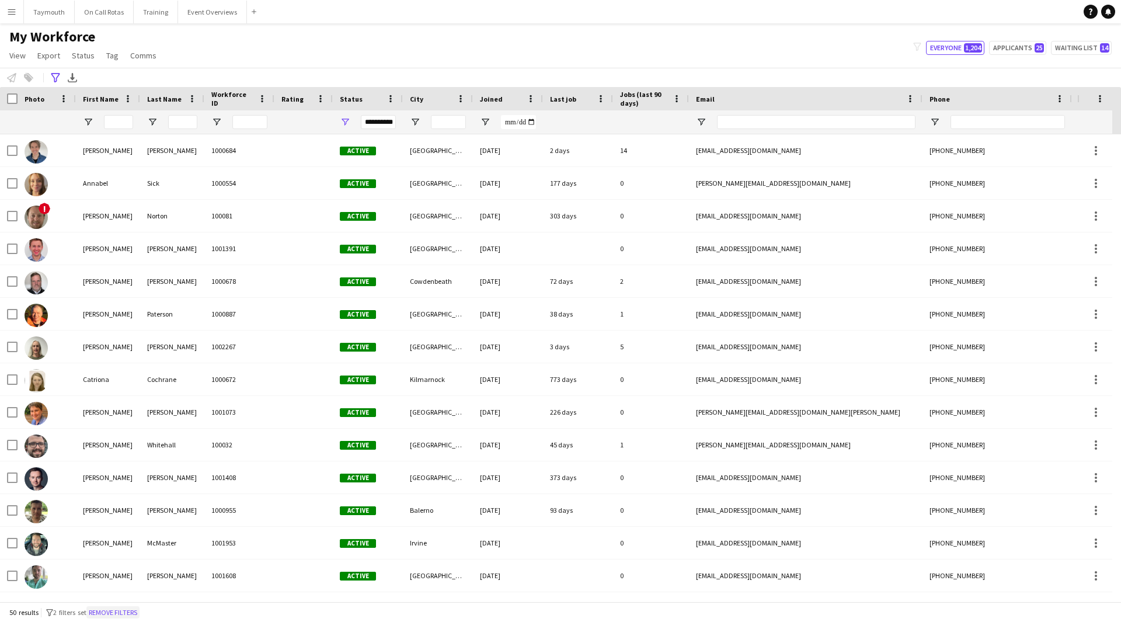
click at [118, 610] on button "Remove filters" at bounding box center [112, 612] width 53 height 13
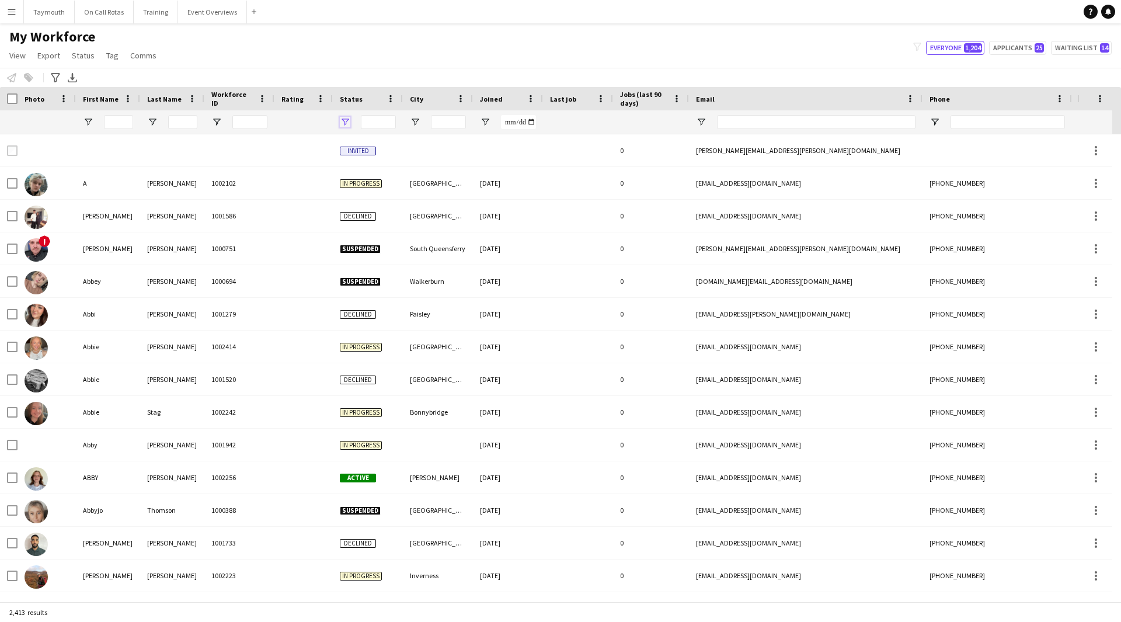
click at [346, 122] on span "Open Filter Menu" at bounding box center [345, 122] width 11 height 11
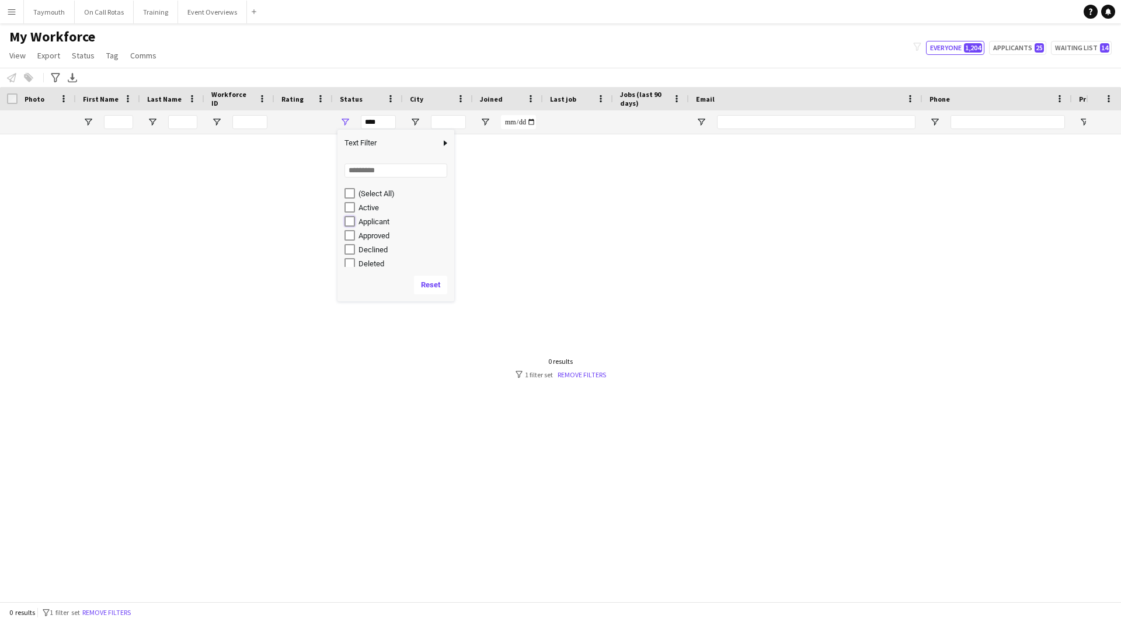
type input "**********"
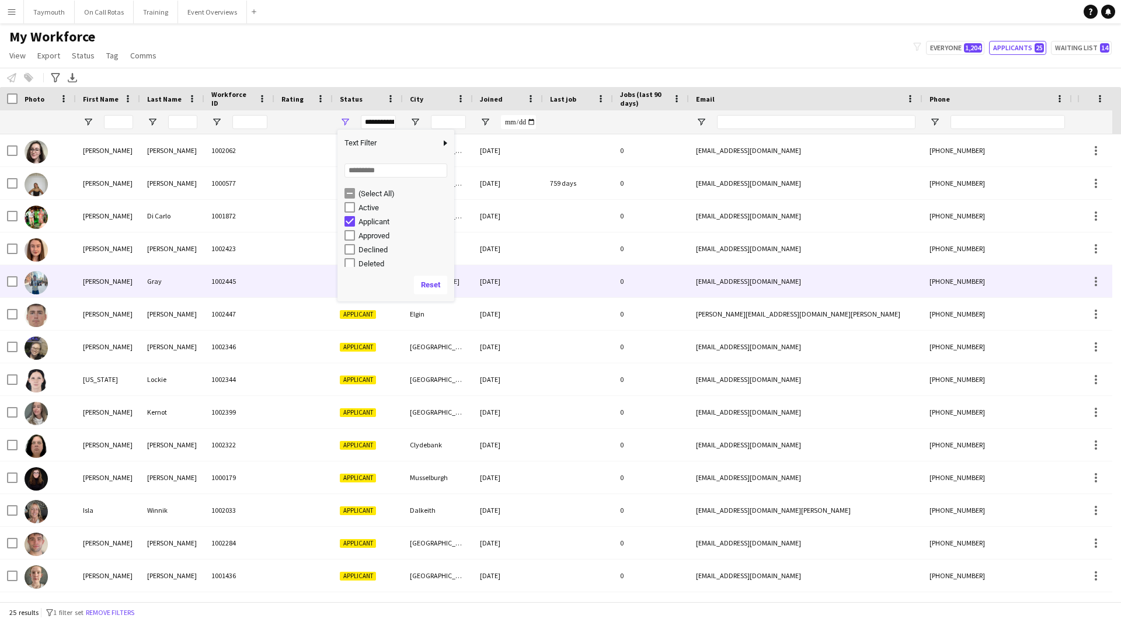
click at [134, 290] on div "[PERSON_NAME]" at bounding box center [108, 281] width 64 height 32
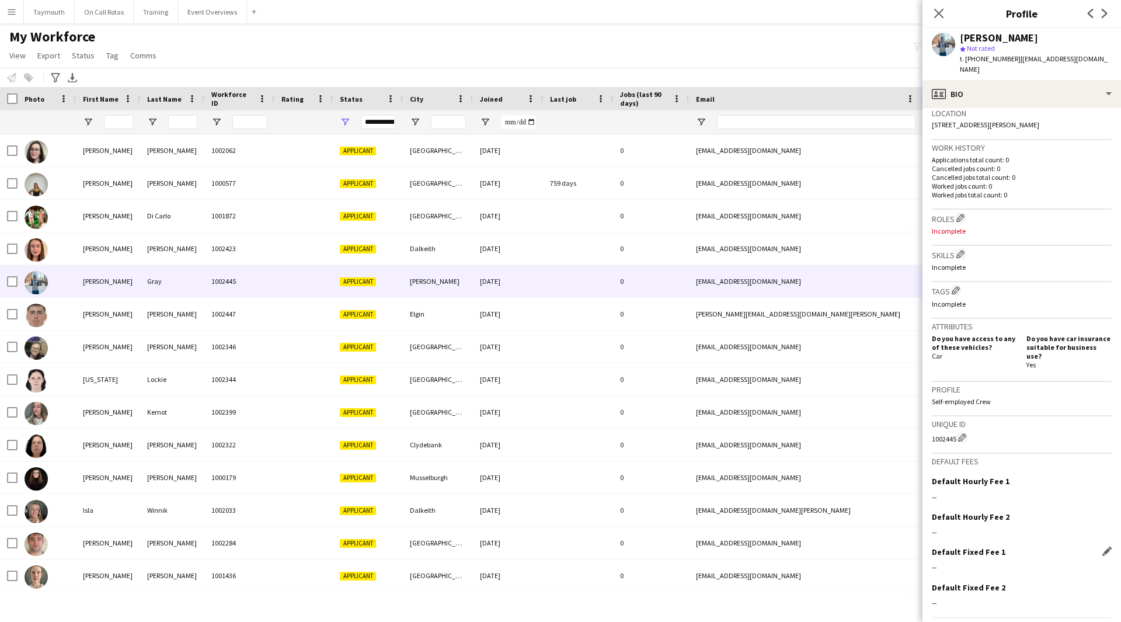
scroll to position [273, 0]
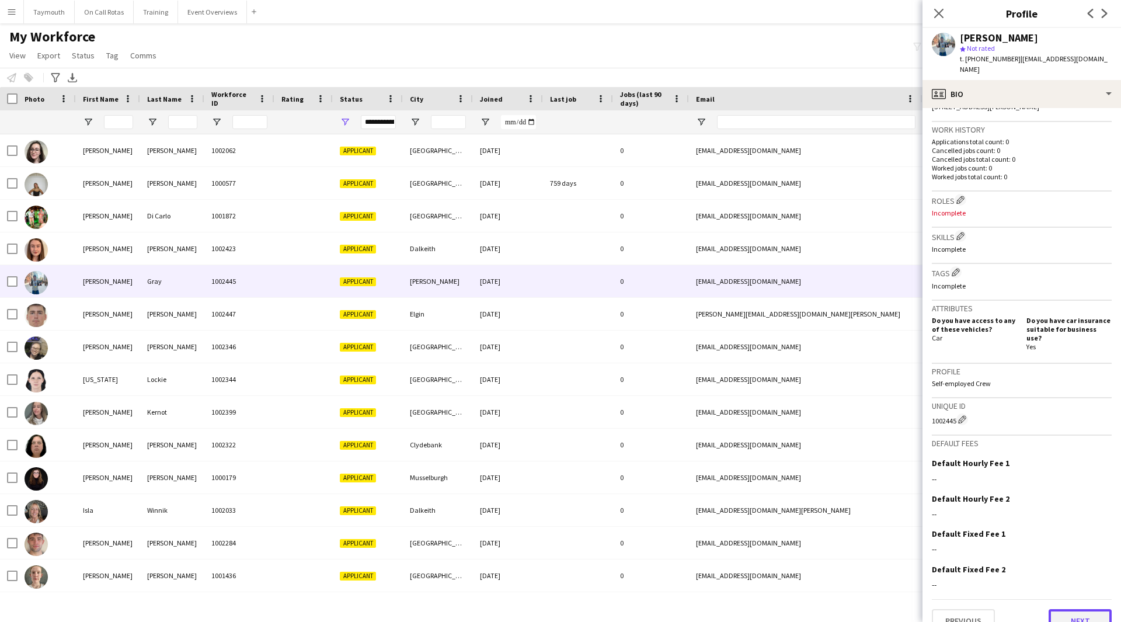
click at [1080, 609] on button "Next" at bounding box center [1079, 620] width 63 height 23
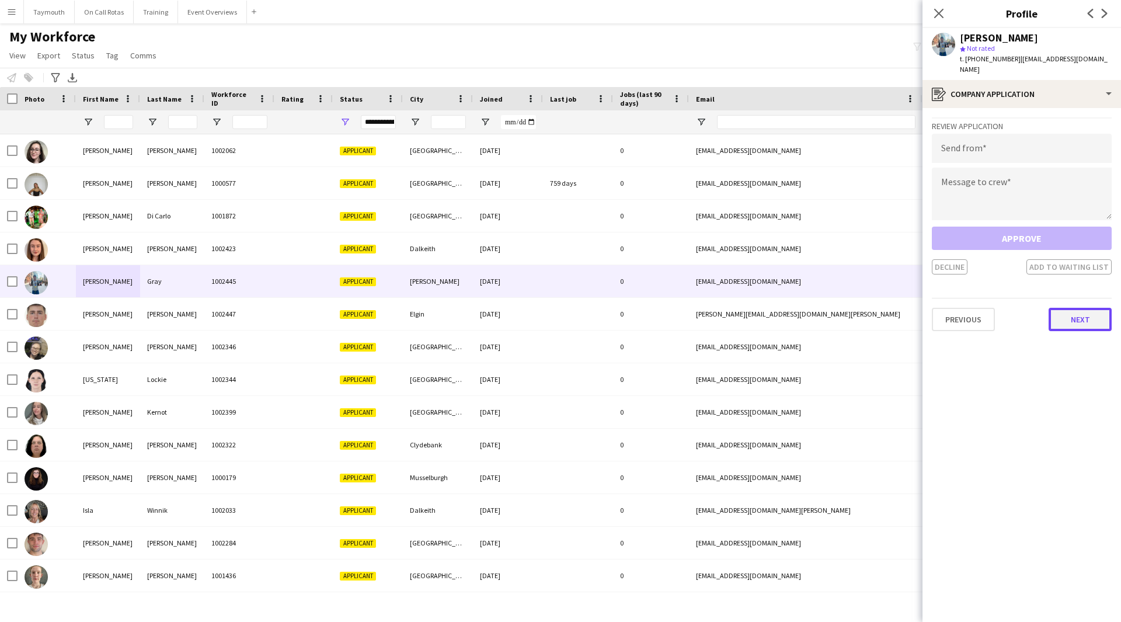
click at [1093, 308] on button "Next" at bounding box center [1079, 319] width 63 height 23
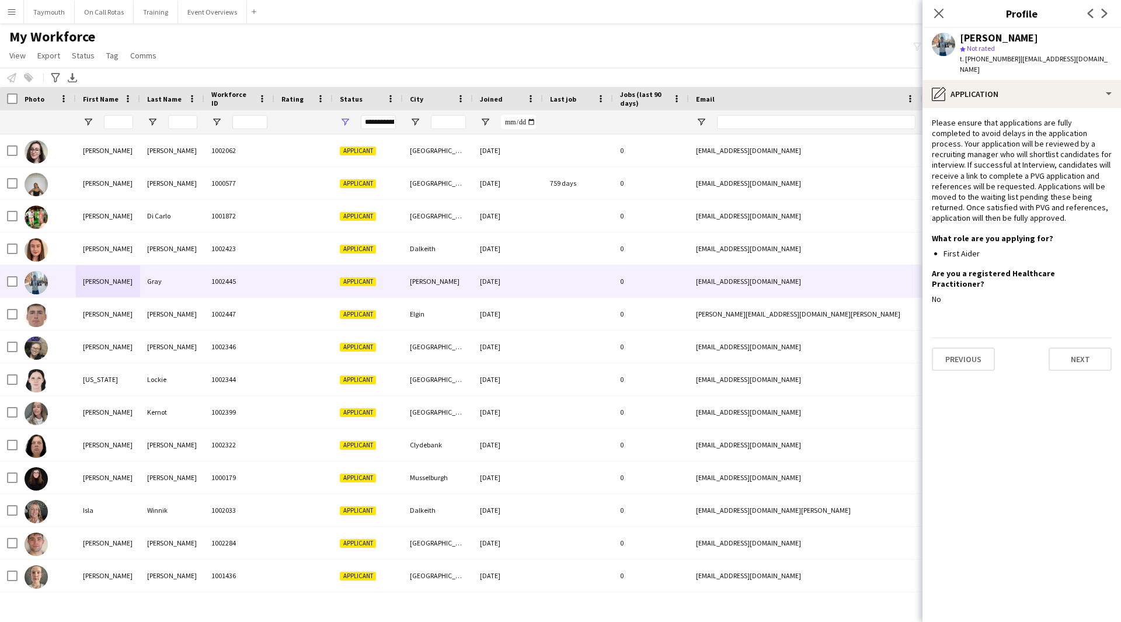
drag, startPoint x: 1087, startPoint y: 360, endPoint x: 1086, endPoint y: 353, distance: 7.2
click at [1087, 360] on app-section-data-types "Please ensure that applications are fully completed to avoid delays in the appl…" at bounding box center [1021, 365] width 198 height 514
click at [1088, 347] on button "Next" at bounding box center [1079, 358] width 63 height 23
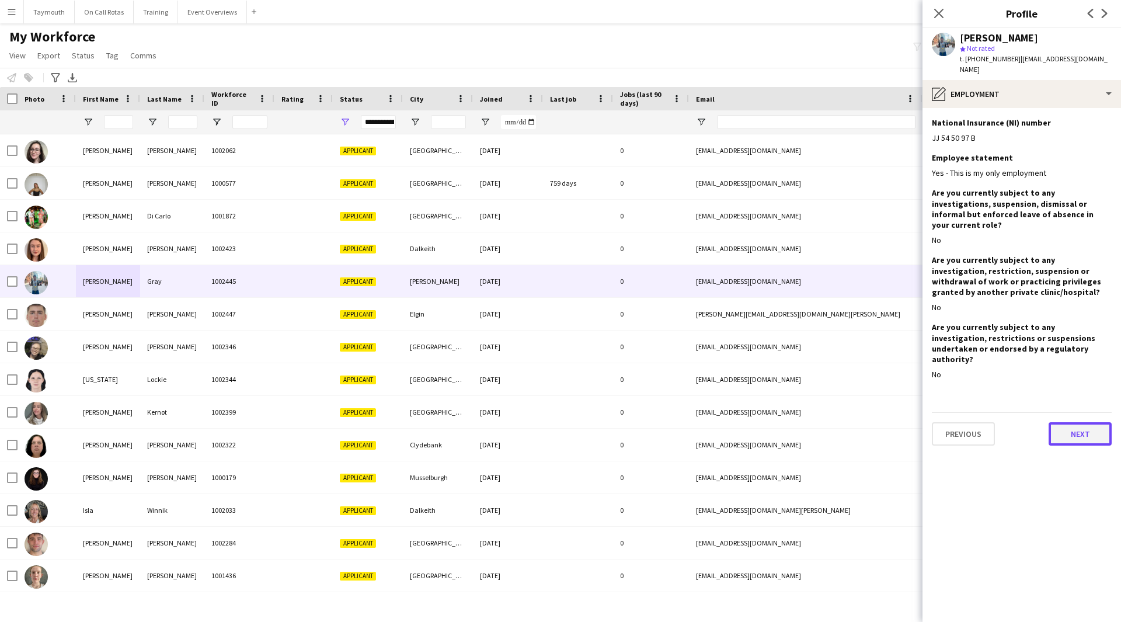
click at [1073, 422] on button "Next" at bounding box center [1079, 433] width 63 height 23
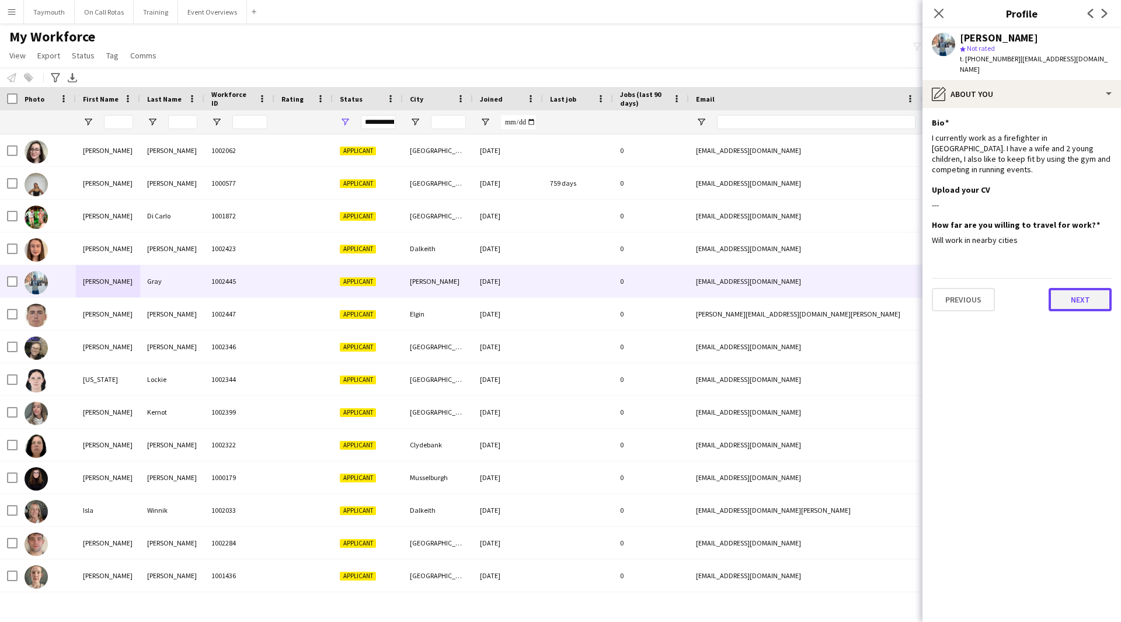
click at [1066, 288] on button "Next" at bounding box center [1079, 299] width 63 height 23
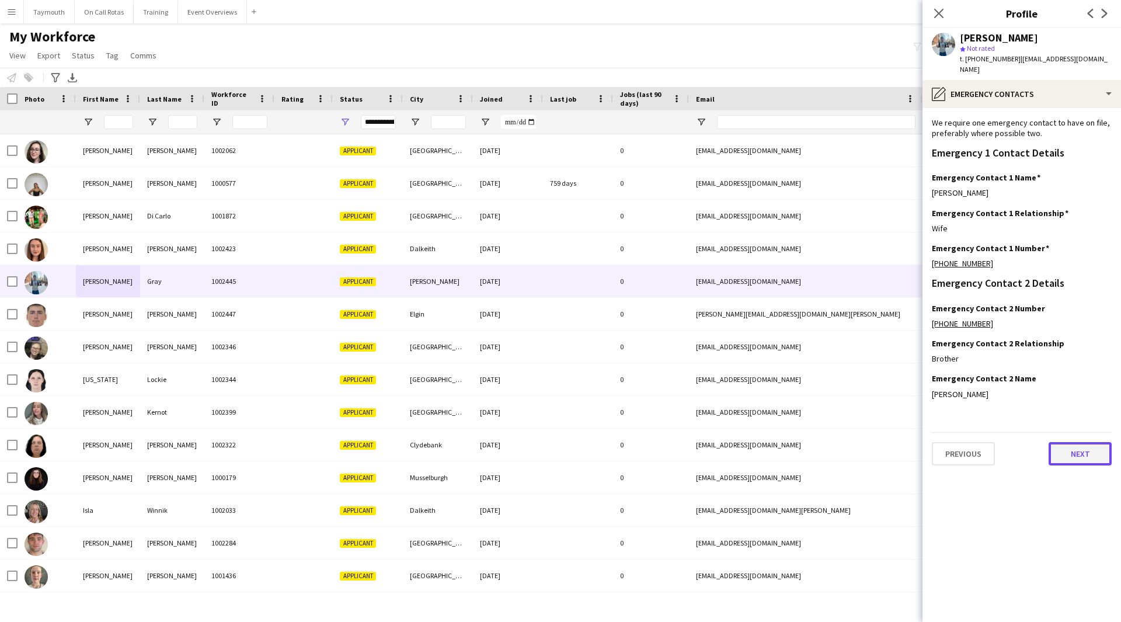
click at [1077, 442] on button "Next" at bounding box center [1079, 453] width 63 height 23
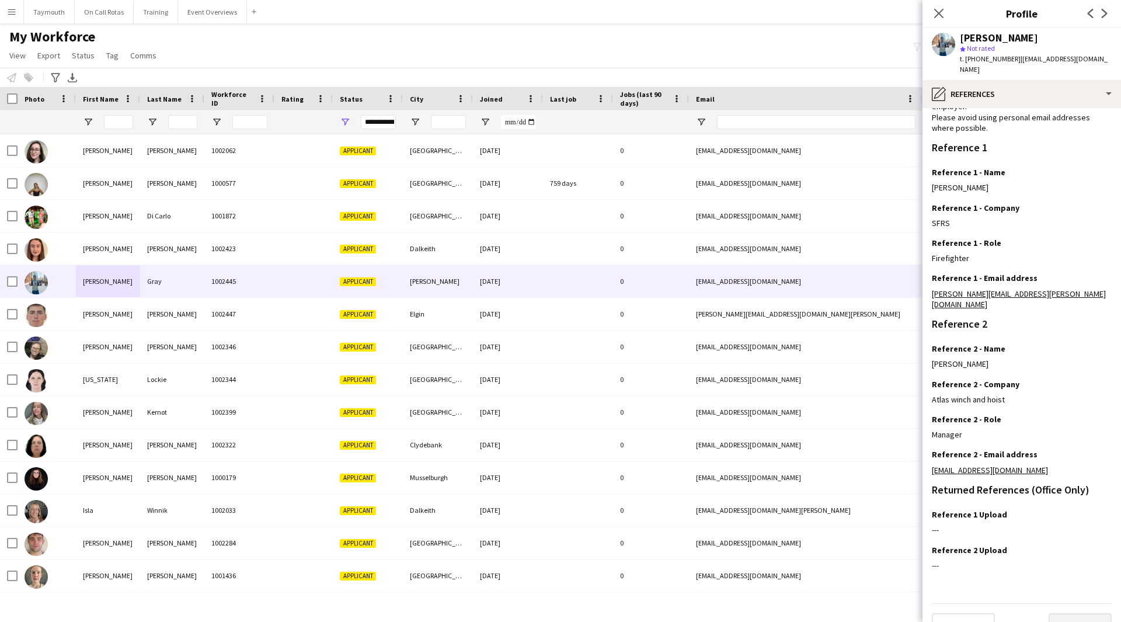
scroll to position [75, 0]
click at [1067, 612] on button "Next" at bounding box center [1079, 622] width 63 height 23
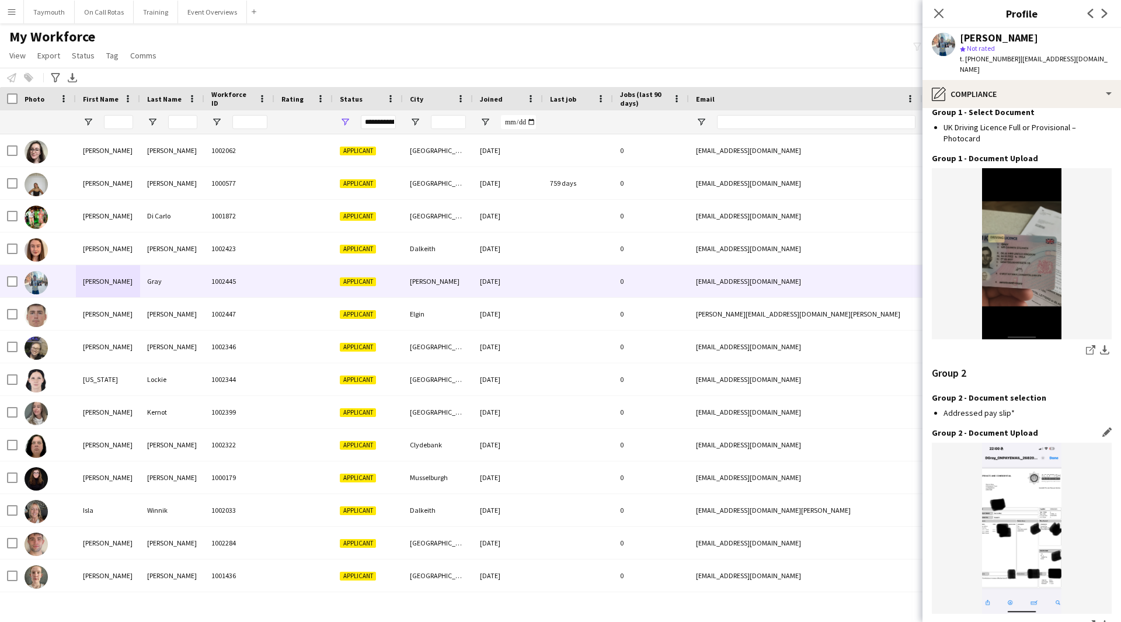
scroll to position [1143, 0]
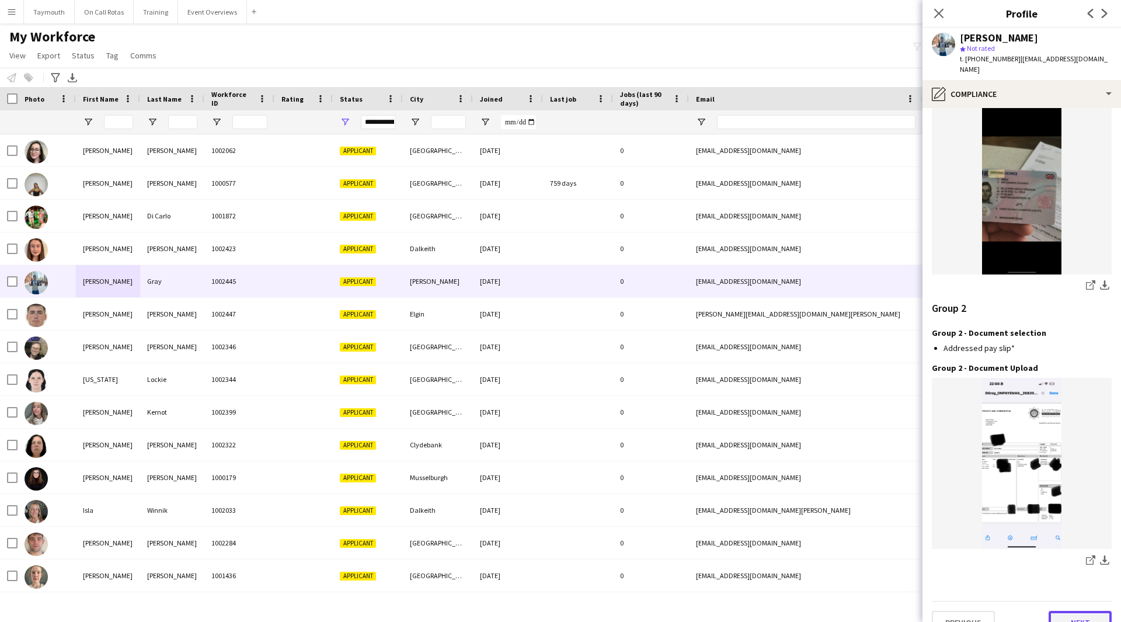
click at [1051, 611] on button "Next" at bounding box center [1079, 622] width 63 height 23
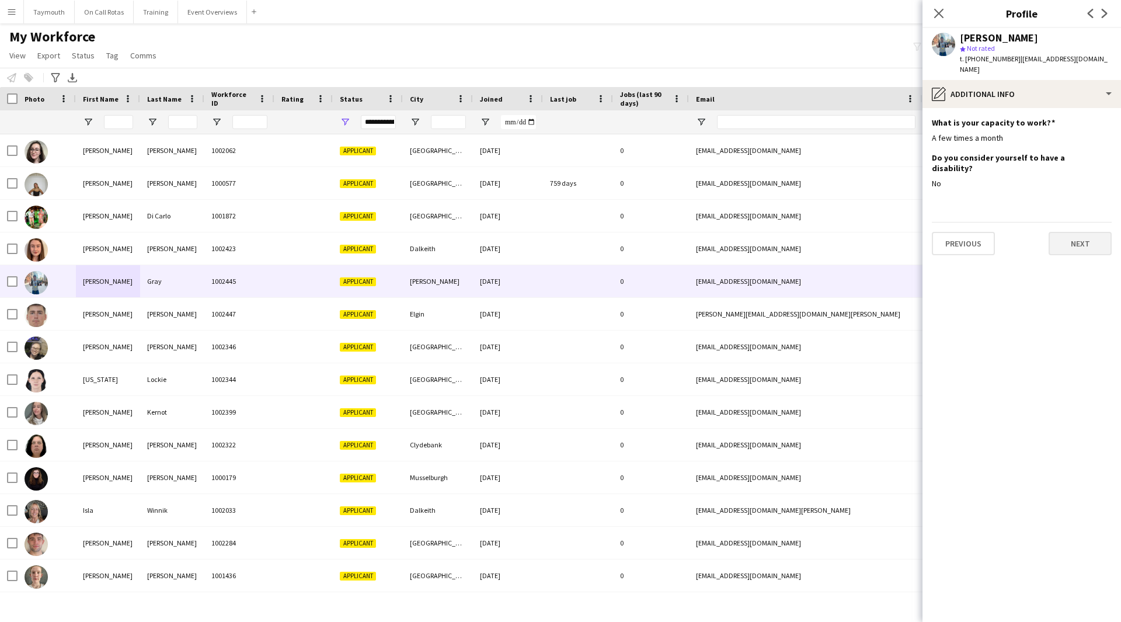
scroll to position [0, 0]
click at [1066, 232] on button "Next" at bounding box center [1079, 243] width 63 height 23
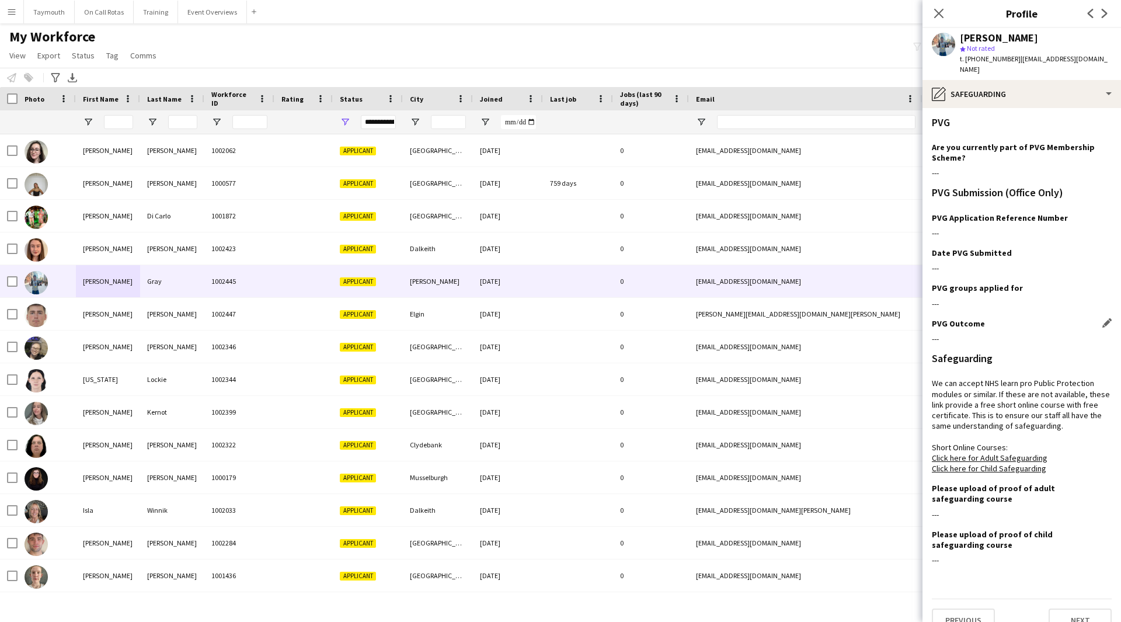
scroll to position [8, 0]
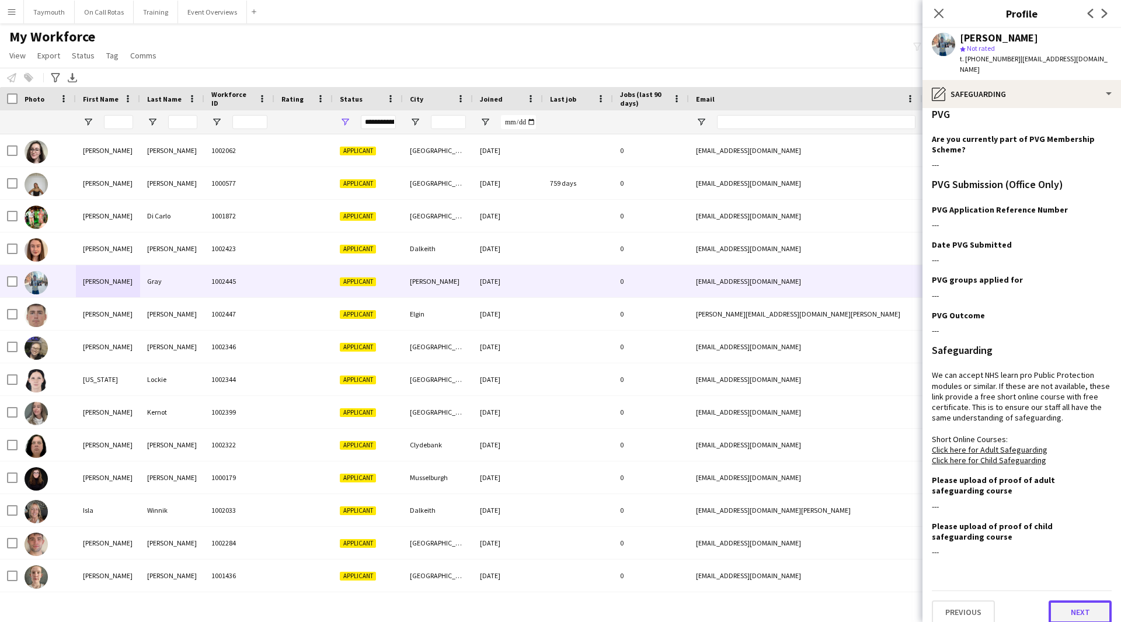
click at [1081, 600] on button "Next" at bounding box center [1079, 611] width 63 height 23
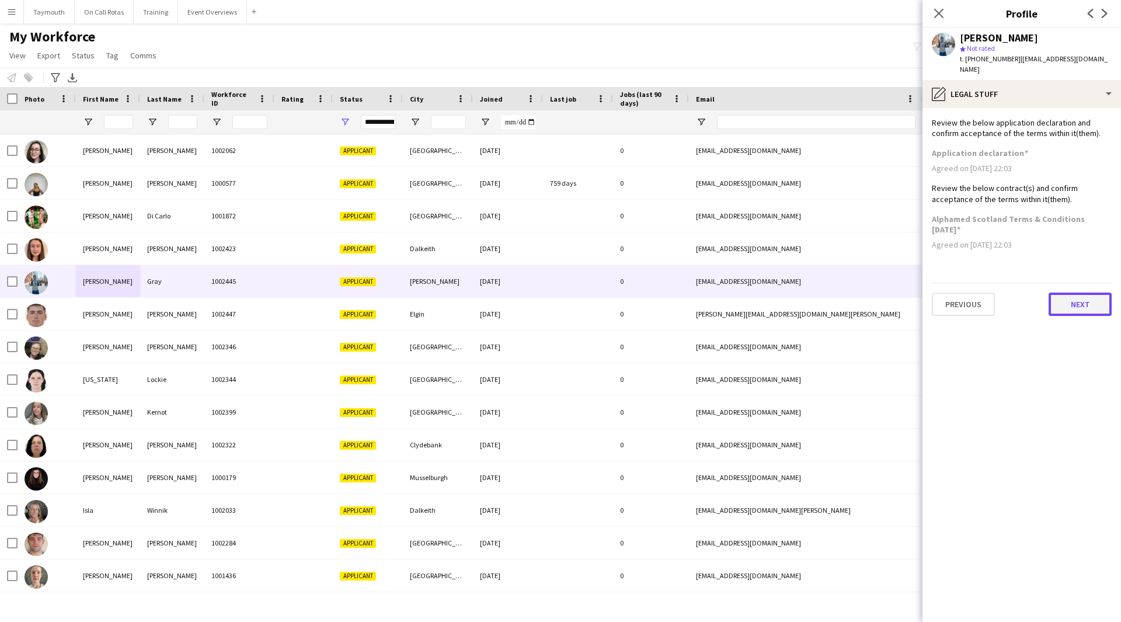
click at [1085, 292] on button "Next" at bounding box center [1079, 303] width 63 height 23
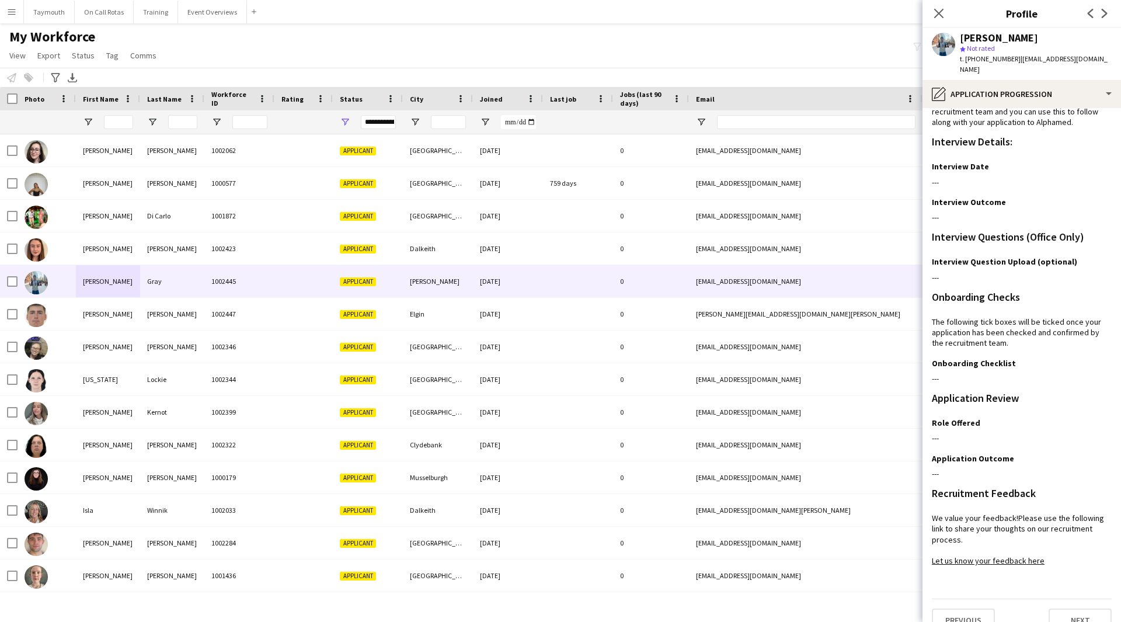
scroll to position [30, 0]
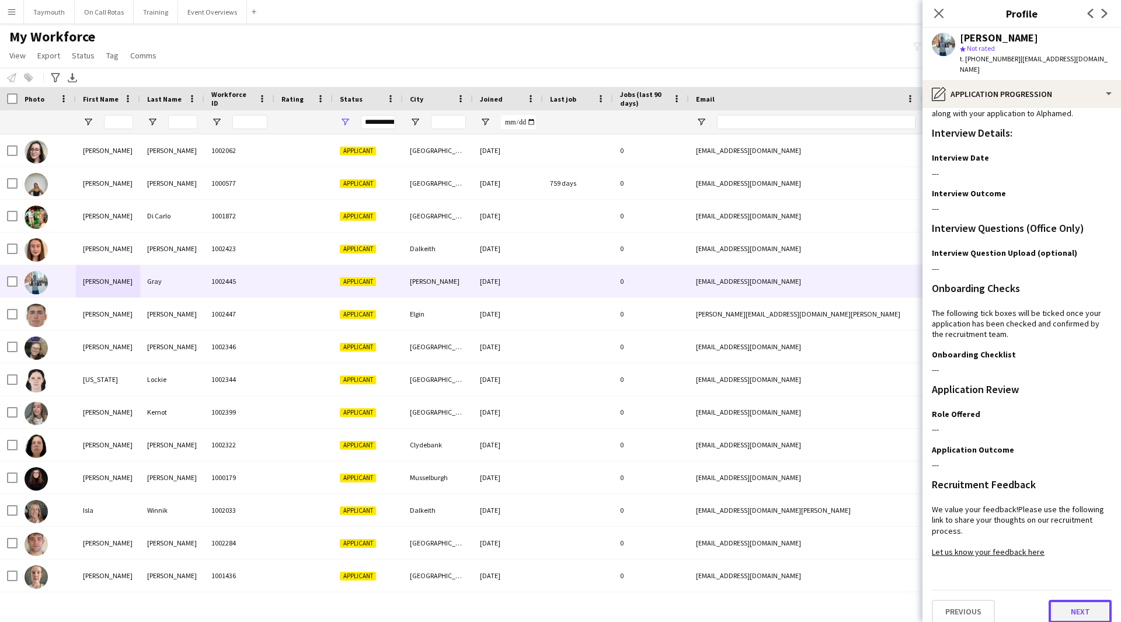
click at [1066, 599] on button "Next" at bounding box center [1079, 610] width 63 height 23
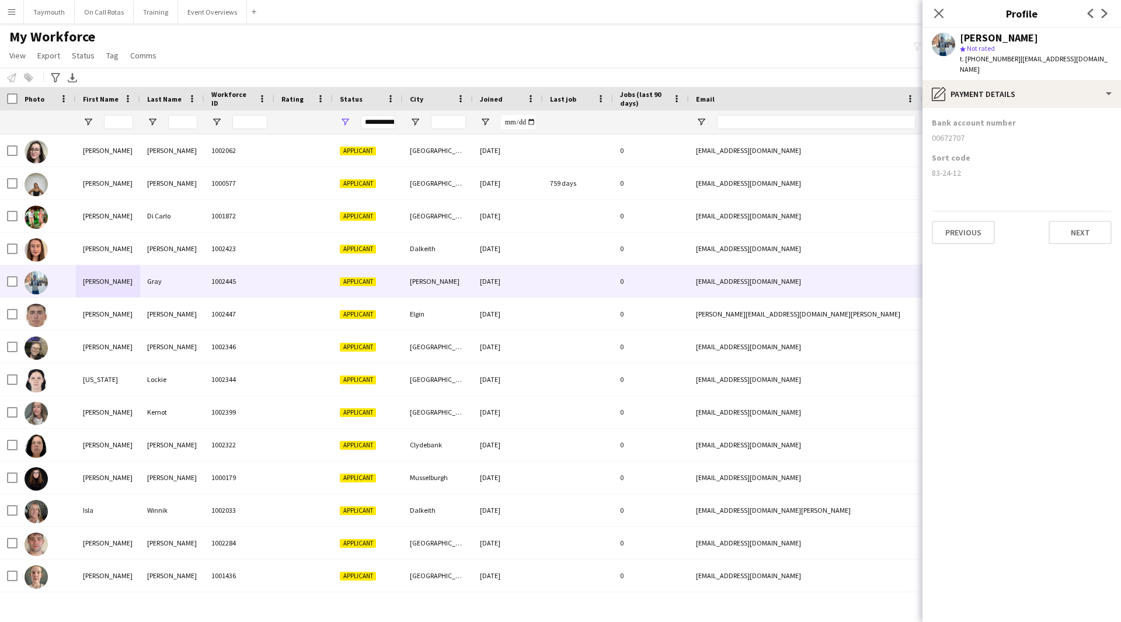
click at [1084, 236] on app-section-data-types "Bank account number [FINANCIAL_ID] Sort code [FINANCIAL_ID] Previous Next" at bounding box center [1021, 365] width 198 height 514
click at [1082, 229] on button "Next" at bounding box center [1079, 232] width 63 height 23
